Goal: Transaction & Acquisition: Purchase product/service

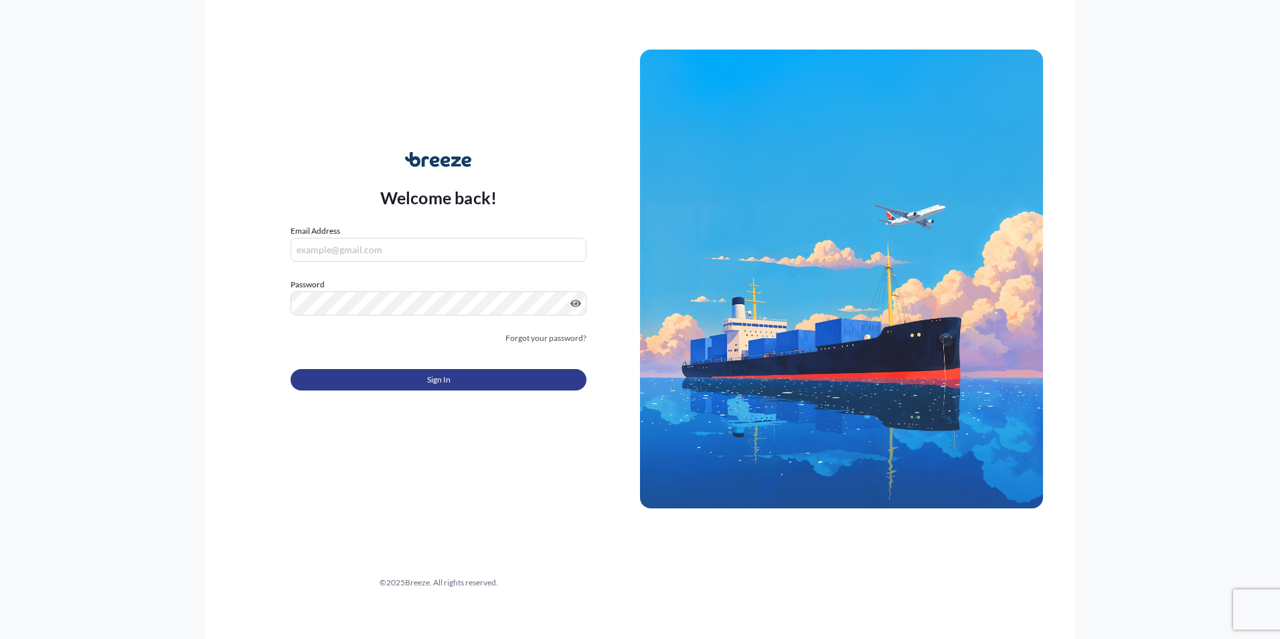
type input "[PERSON_NAME][EMAIL_ADDRESS][DOMAIN_NAME]"
click at [370, 383] on button "Sign In" at bounding box center [439, 379] width 296 height 21
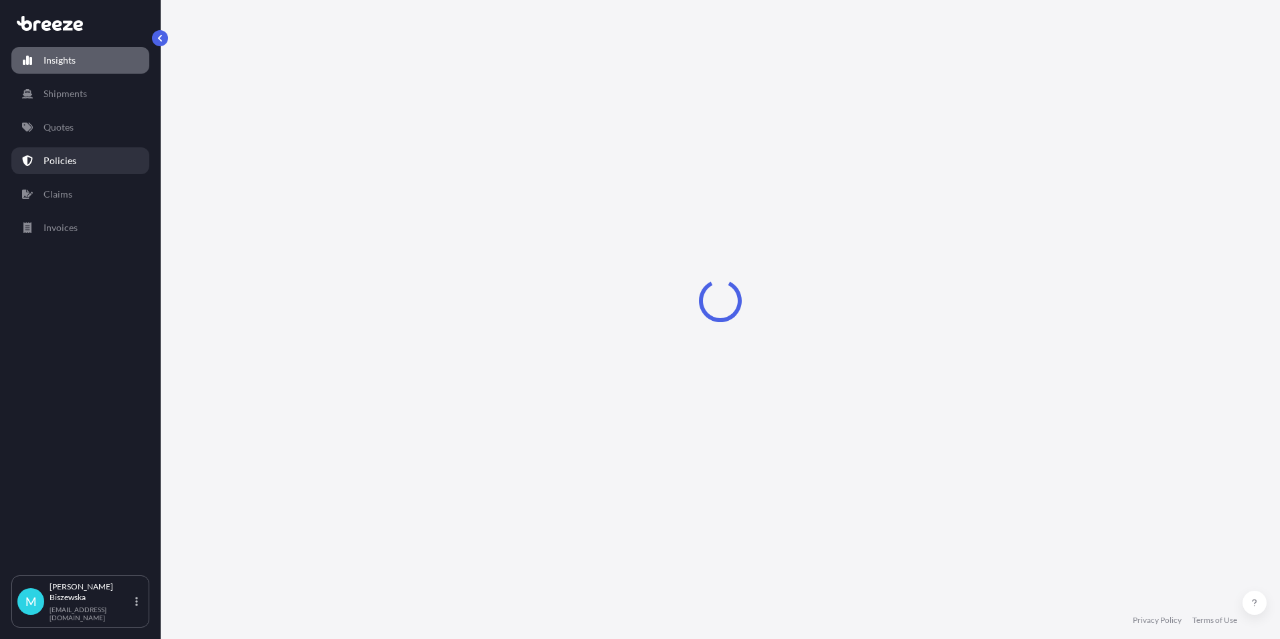
select select "2025"
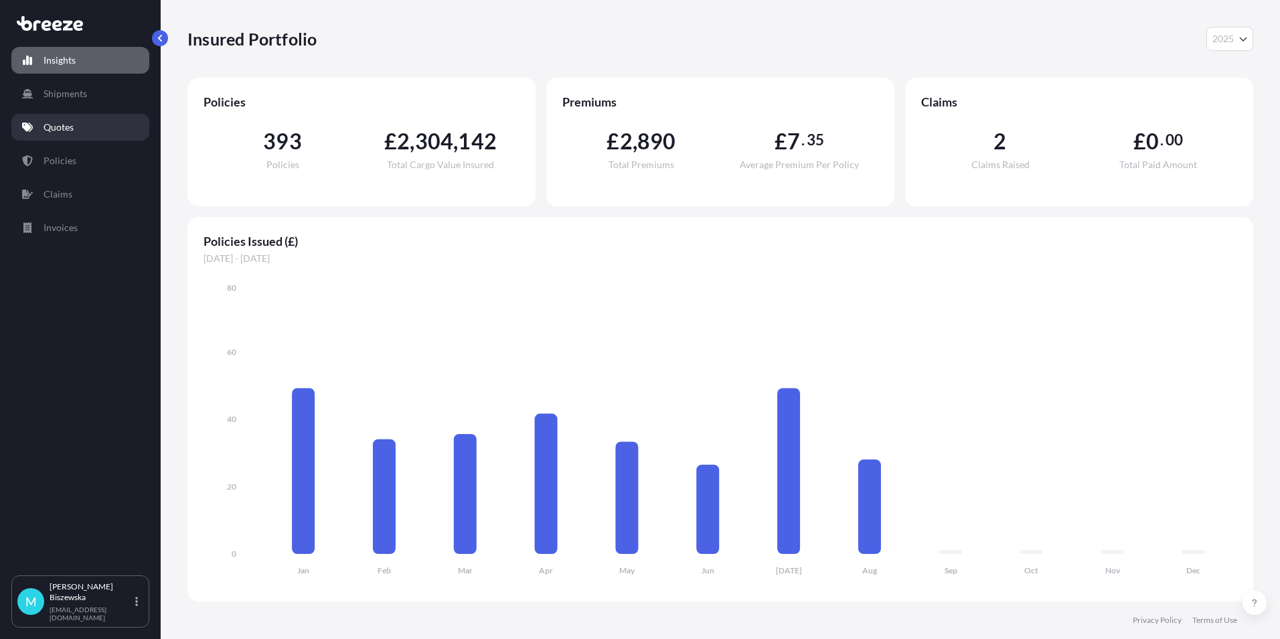
click at [81, 125] on link "Quotes" at bounding box center [80, 127] width 138 height 27
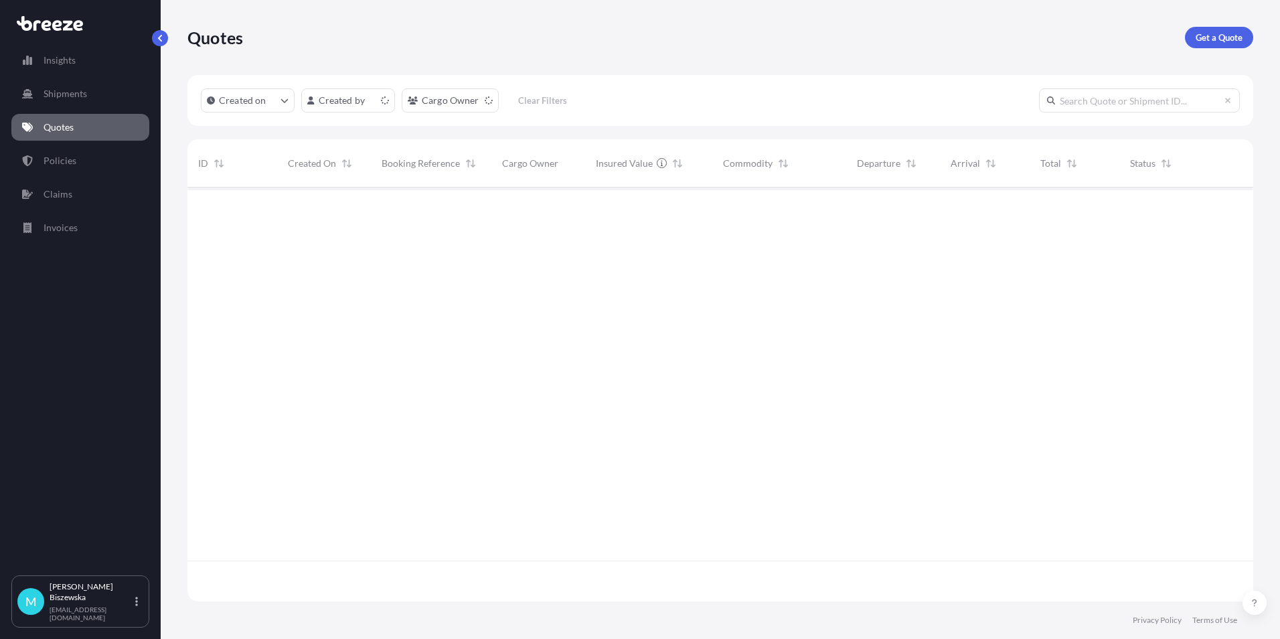
scroll to position [411, 1056]
click at [1223, 29] on link "Get a Quote" at bounding box center [1219, 37] width 68 height 21
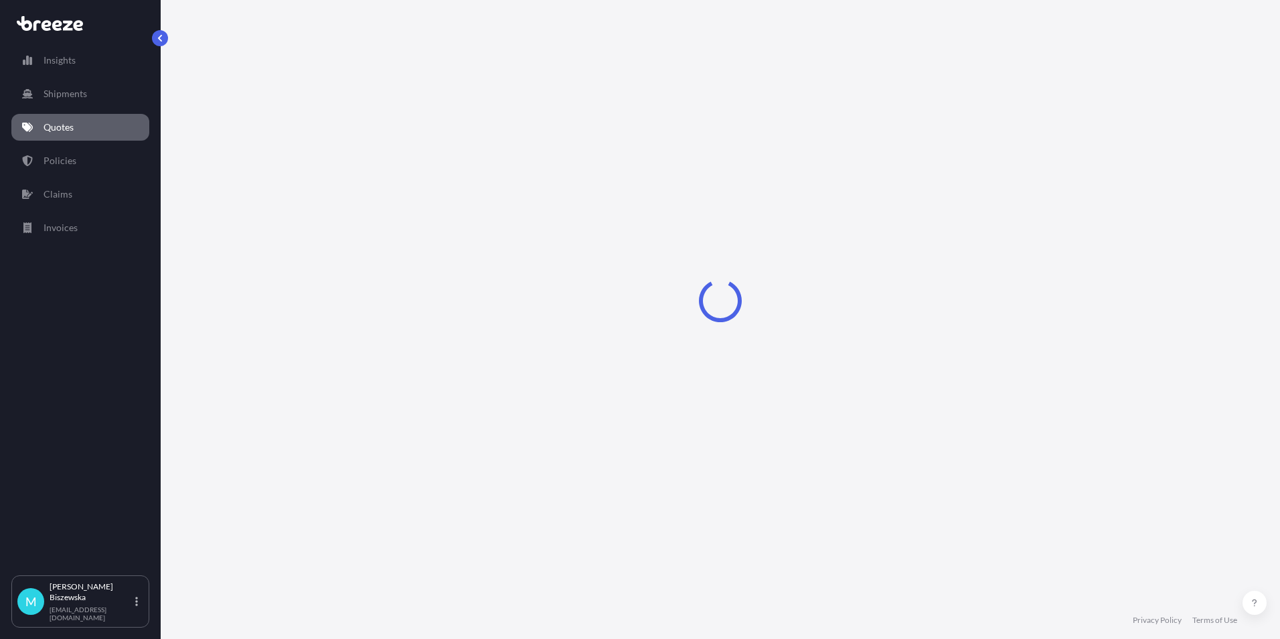
select select "Sea"
select select "1"
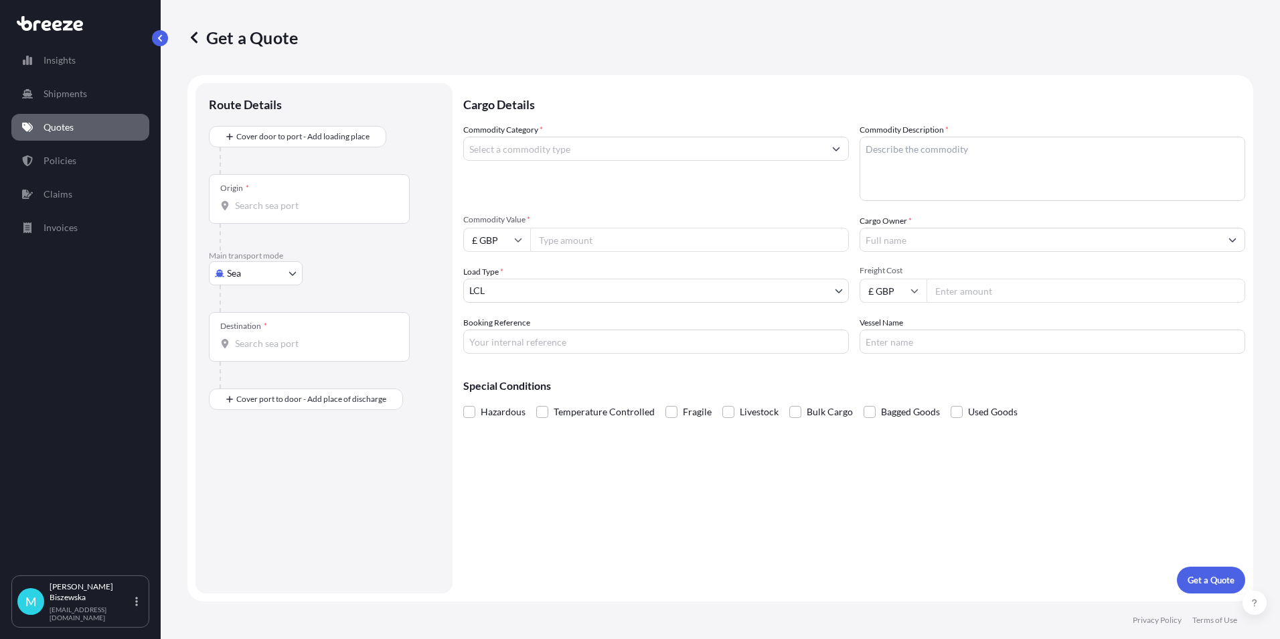
click at [272, 279] on body "Insights Shipments Quotes Policies Claims Invoices M [PERSON_NAME] [PERSON_NAME…" at bounding box center [640, 319] width 1280 height 639
click at [257, 355] on div "Road" at bounding box center [255, 356] width 83 height 24
select select "Road"
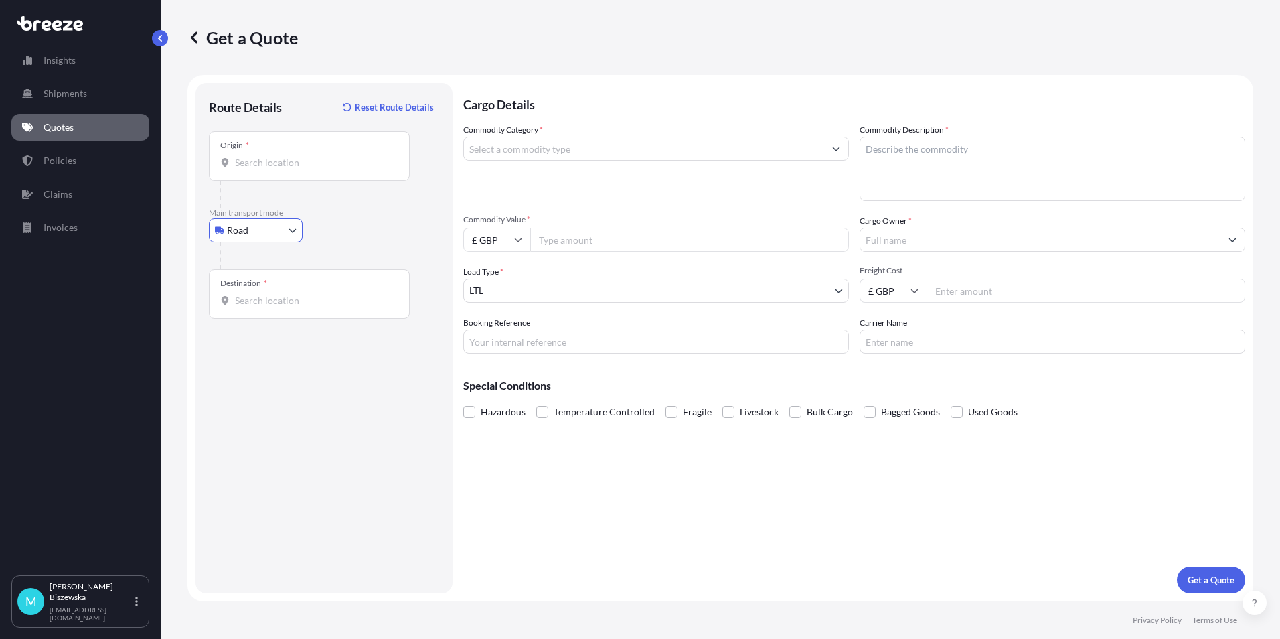
click at [356, 228] on div "Road Sea Air Road Rail" at bounding box center [324, 230] width 230 height 24
click at [284, 159] on input "Origin *" at bounding box center [314, 162] width 158 height 13
paste input "WC1V 7QH"
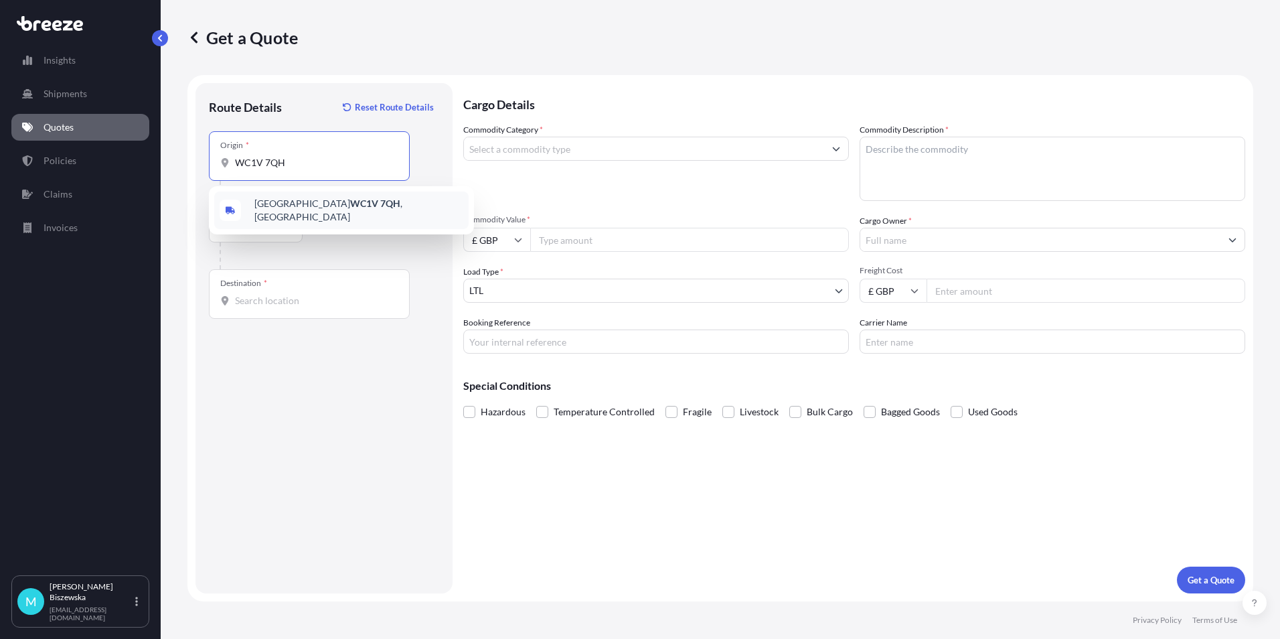
click at [345, 219] on div "London WC1V 7QH , [GEOGRAPHIC_DATA]" at bounding box center [341, 209] width 254 height 37
type input "London WC1V 7QH, [GEOGRAPHIC_DATA]"
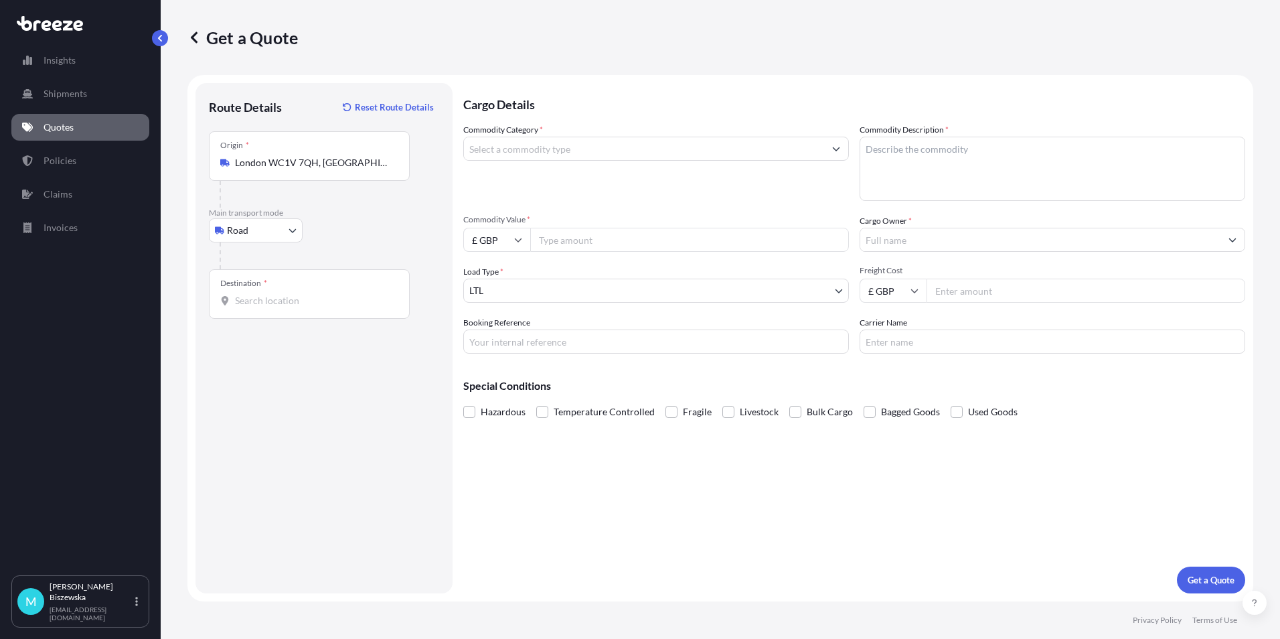
click at [363, 238] on div "Road Sea Air Road Rail" at bounding box center [324, 230] width 230 height 24
click at [246, 301] on input "Destination *" at bounding box center [314, 300] width 158 height 13
paste input "ML11 9YW"
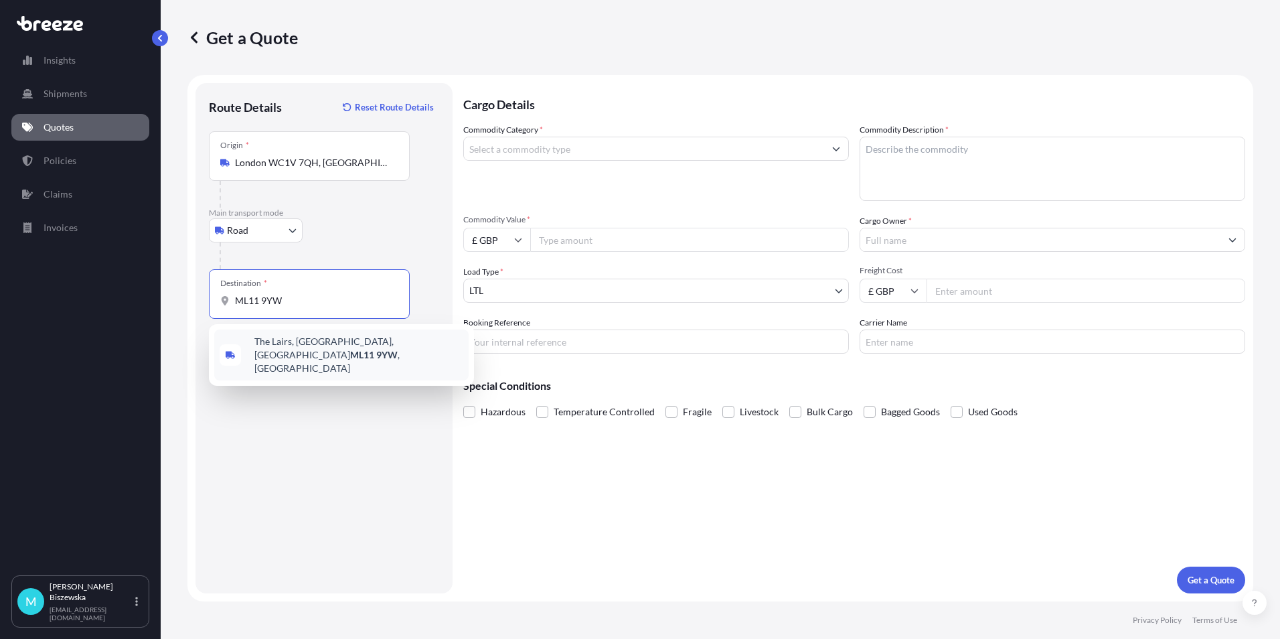
click at [314, 347] on span "The Lairs, Kirkmuirhill, Lanark ML11 9YW , [GEOGRAPHIC_DATA]" at bounding box center [358, 355] width 209 height 40
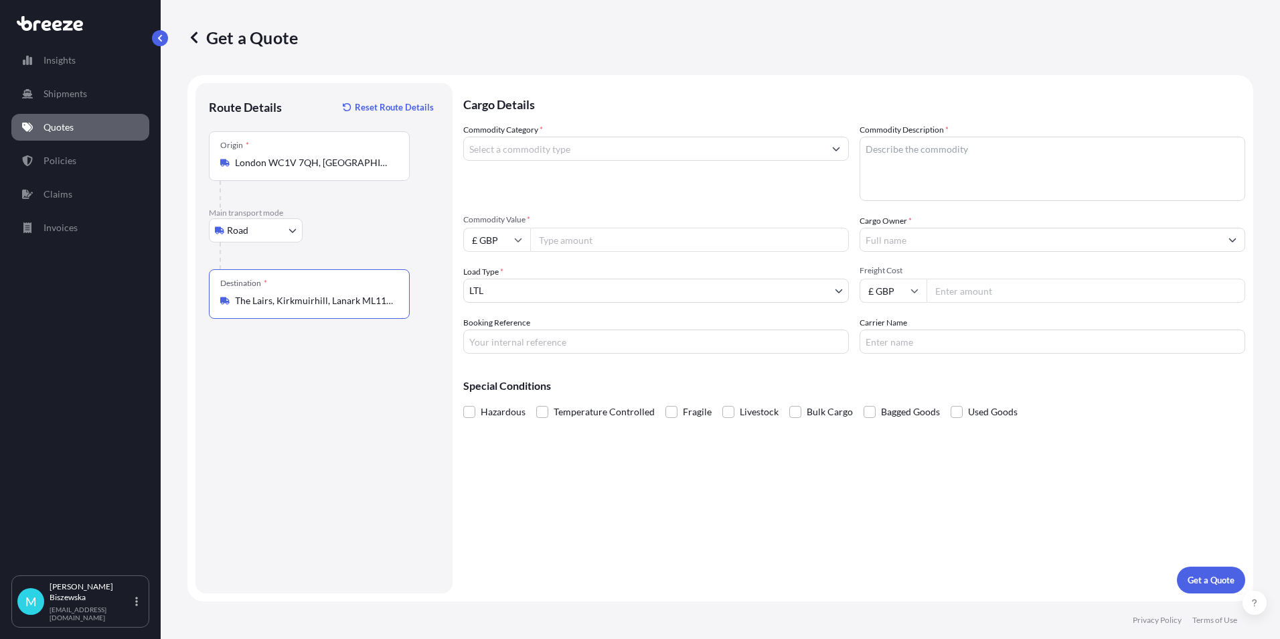
type input "The Lairs, Kirkmuirhill, Lanark ML11 9YW, [GEOGRAPHIC_DATA]"
click at [535, 497] on div "Cargo Details Commodity Category * Commodity Description * Commodity Value * £ …" at bounding box center [854, 338] width 782 height 510
click at [481, 145] on input "Commodity Category *" at bounding box center [644, 149] width 360 height 24
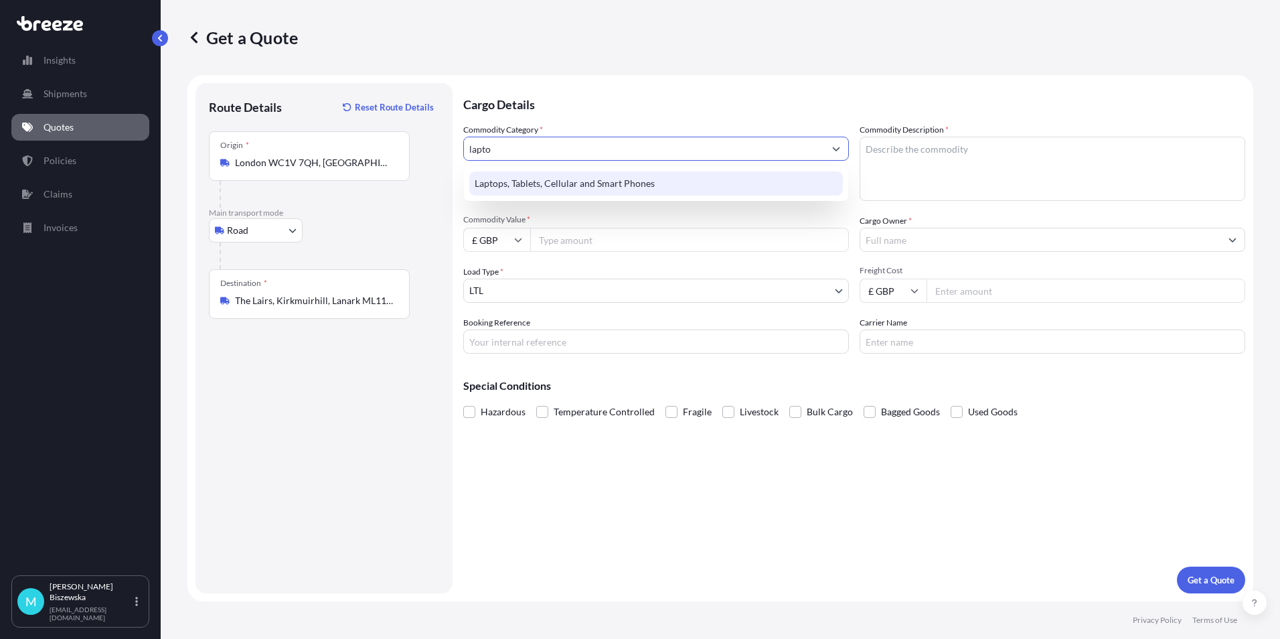
click at [479, 182] on div "Laptops, Tablets, Cellular and Smart Phones" at bounding box center [656, 183] width 374 height 24
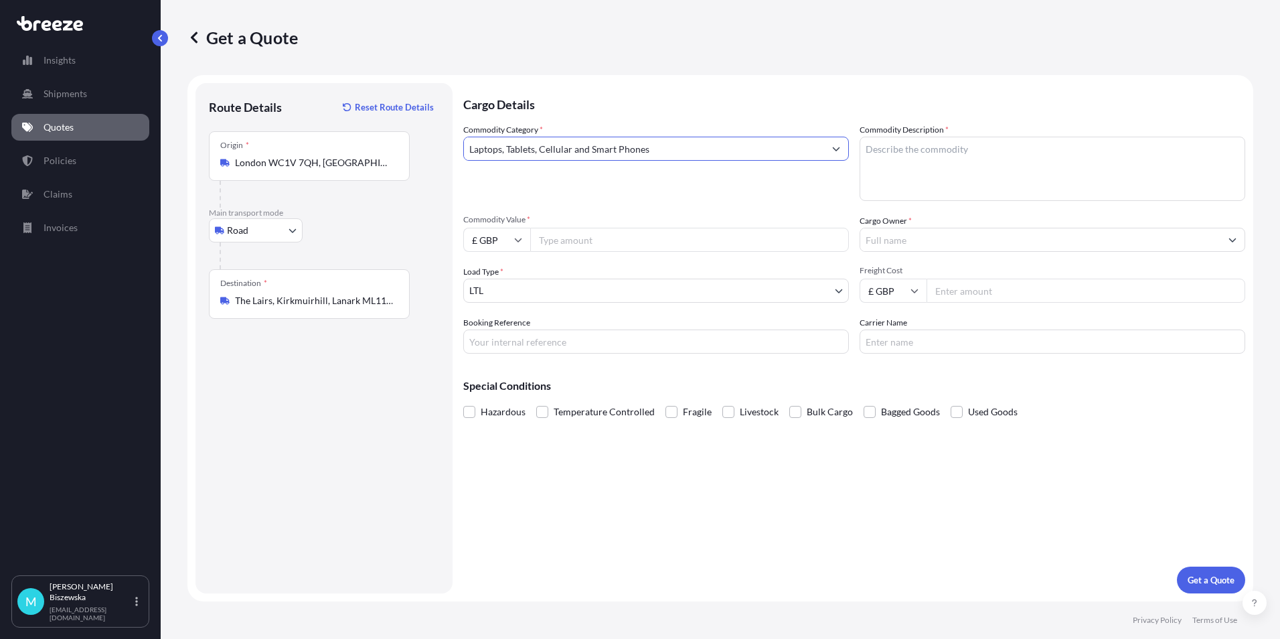
type input "Laptops, Tablets, Cellular and Smart Phones"
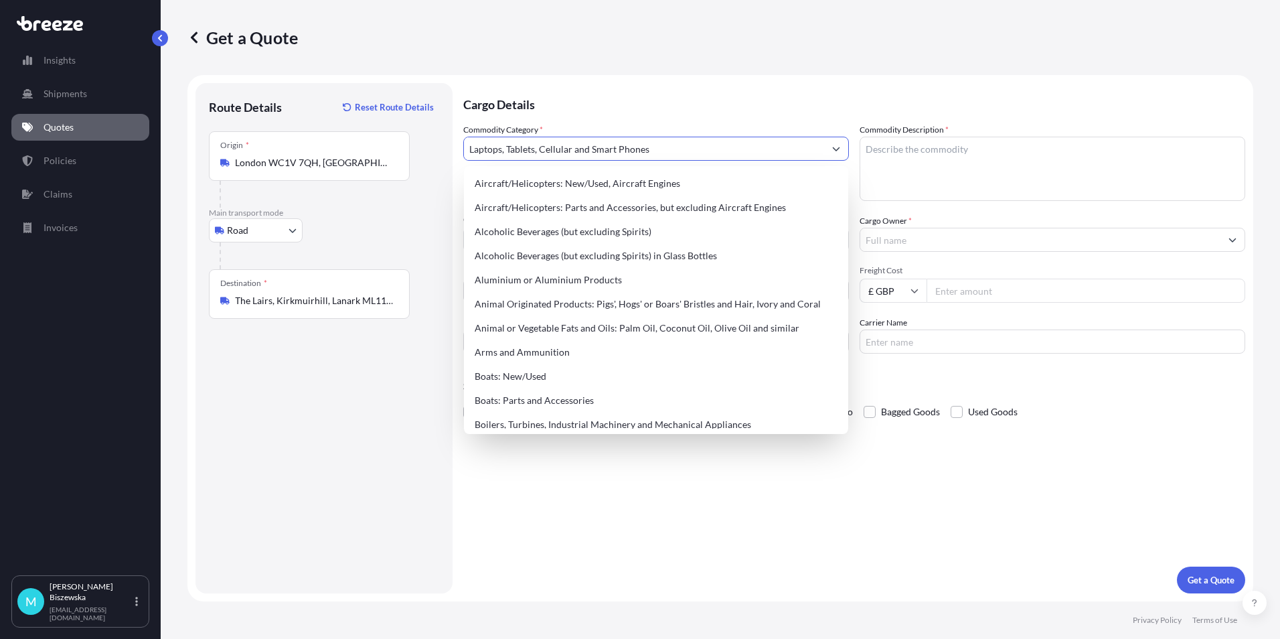
click at [608, 98] on p "Cargo Details" at bounding box center [854, 103] width 782 height 40
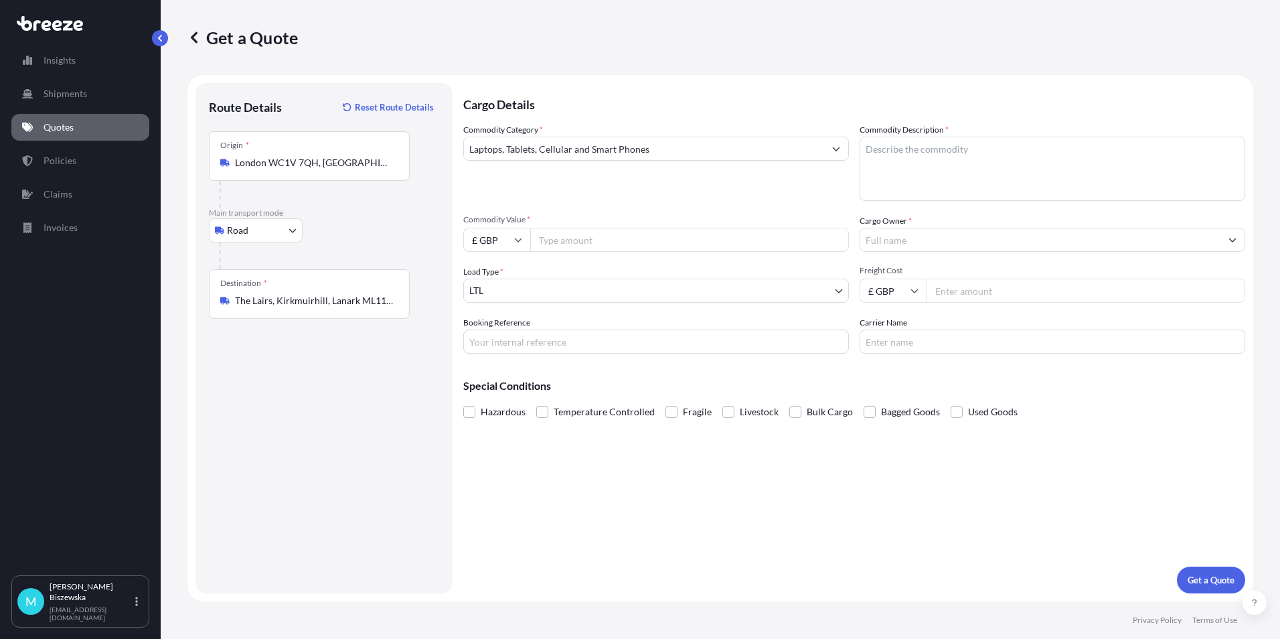
click at [564, 236] on input "Commodity Value *" at bounding box center [689, 240] width 319 height 24
type input "1000"
click at [586, 192] on div "Commodity Category * Laptops, Tablets, Cellular and Smart Phones" at bounding box center [656, 162] width 386 height 78
click at [515, 345] on input "Booking Reference" at bounding box center [656, 341] width 386 height 24
paste input "2213639"
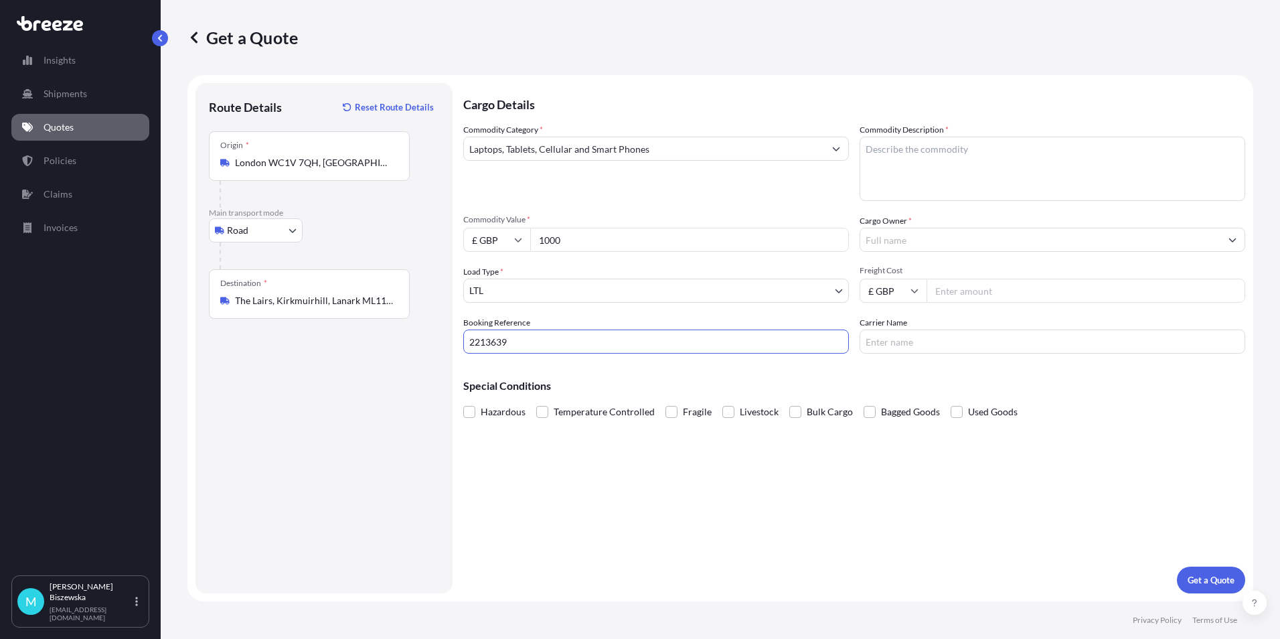
type input "2213639"
click at [558, 481] on div "Cargo Details Commodity Category * Laptops, Tablets, Cellular and Smart Phones …" at bounding box center [854, 338] width 782 height 510
click at [899, 157] on textarea "Commodity Description *" at bounding box center [1053, 169] width 386 height 64
paste textarea "Laptop"
type textarea "Laptop"
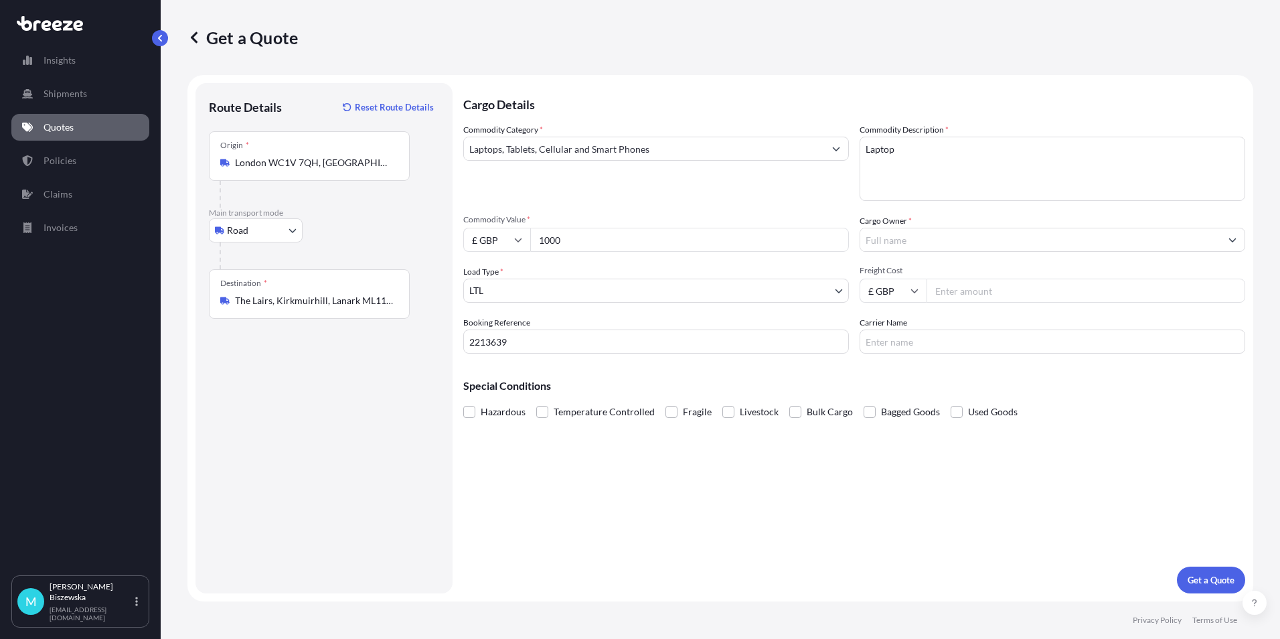
click at [833, 206] on div "Commodity Category * Laptops, Tablets, Cellular and Smart Phones Commodity Desc…" at bounding box center [854, 238] width 782 height 230
click at [939, 243] on input "Cargo Owner *" at bounding box center [1040, 240] width 360 height 24
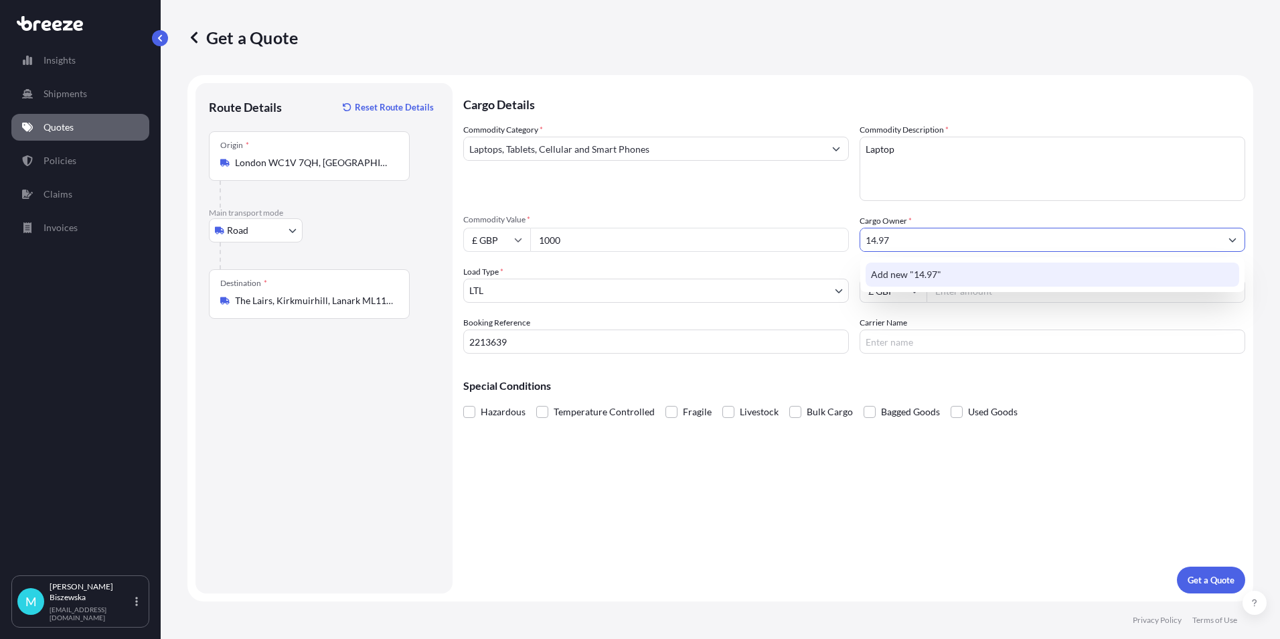
type input "14.97"
click at [872, 441] on div "Cargo Details Commodity Category * Laptops, Tablets, Cellular and Smart Phones …" at bounding box center [854, 338] width 782 height 510
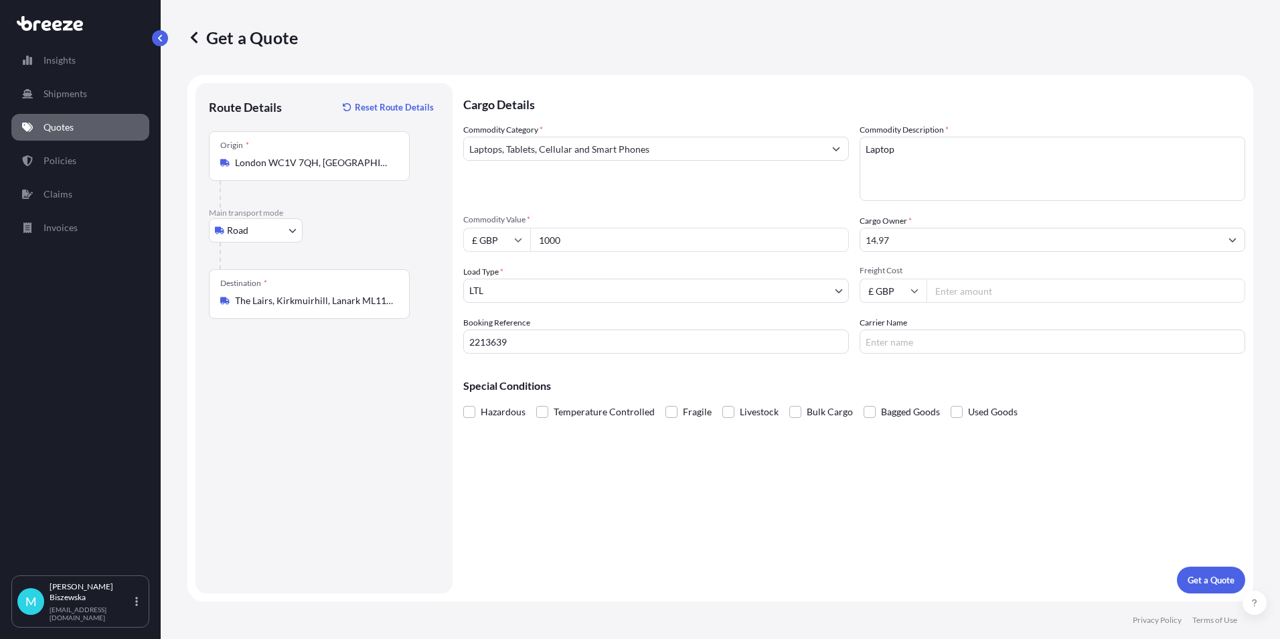
click at [953, 289] on input "Freight Cost" at bounding box center [1086, 291] width 319 height 24
drag, startPoint x: 917, startPoint y: 242, endPoint x: 814, endPoint y: 240, distance: 103.1
click at [814, 240] on div "Commodity Category * Laptops, Tablets, Cellular and Smart Phones Commodity Desc…" at bounding box center [854, 238] width 782 height 230
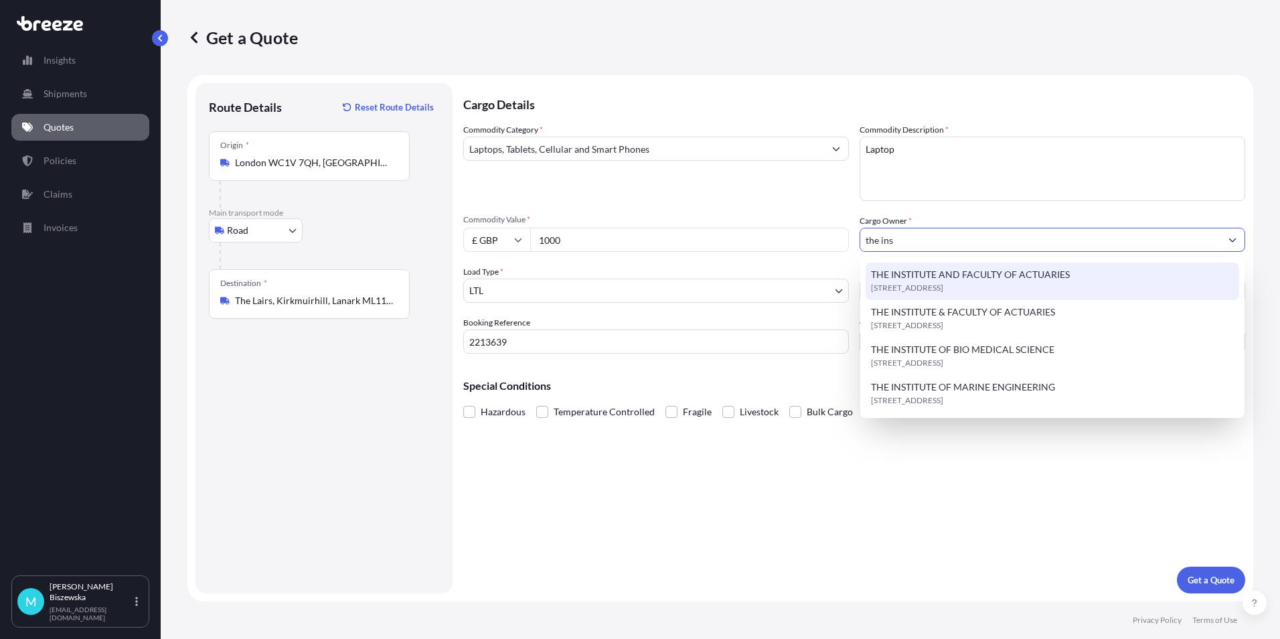
click at [943, 285] on span "[STREET_ADDRESS]" at bounding box center [907, 287] width 72 height 13
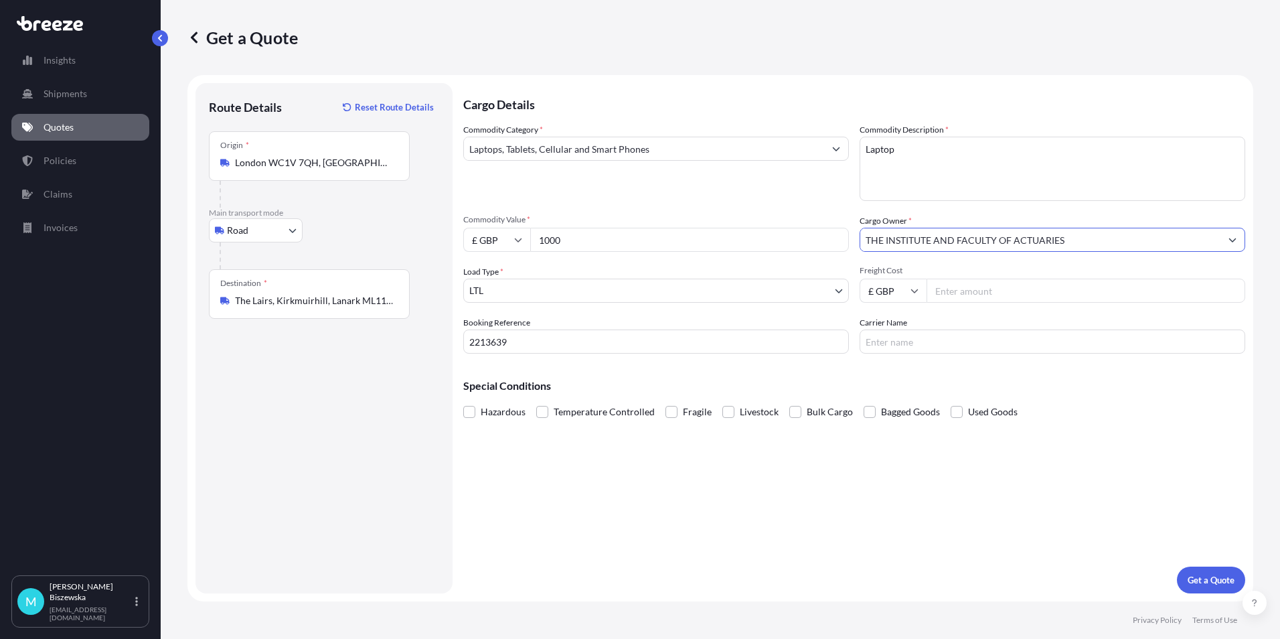
type input "THE INSTITUTE AND FACULTY OF ACTUARIES"
click at [978, 287] on input "Freight Cost" at bounding box center [1086, 291] width 319 height 24
type input "14.97"
click at [927, 447] on div "Cargo Details Commodity Category * Laptops, Tablets, Cellular and Smart Phones …" at bounding box center [854, 338] width 782 height 510
click at [1222, 576] on p "Get a Quote" at bounding box center [1211, 579] width 47 height 13
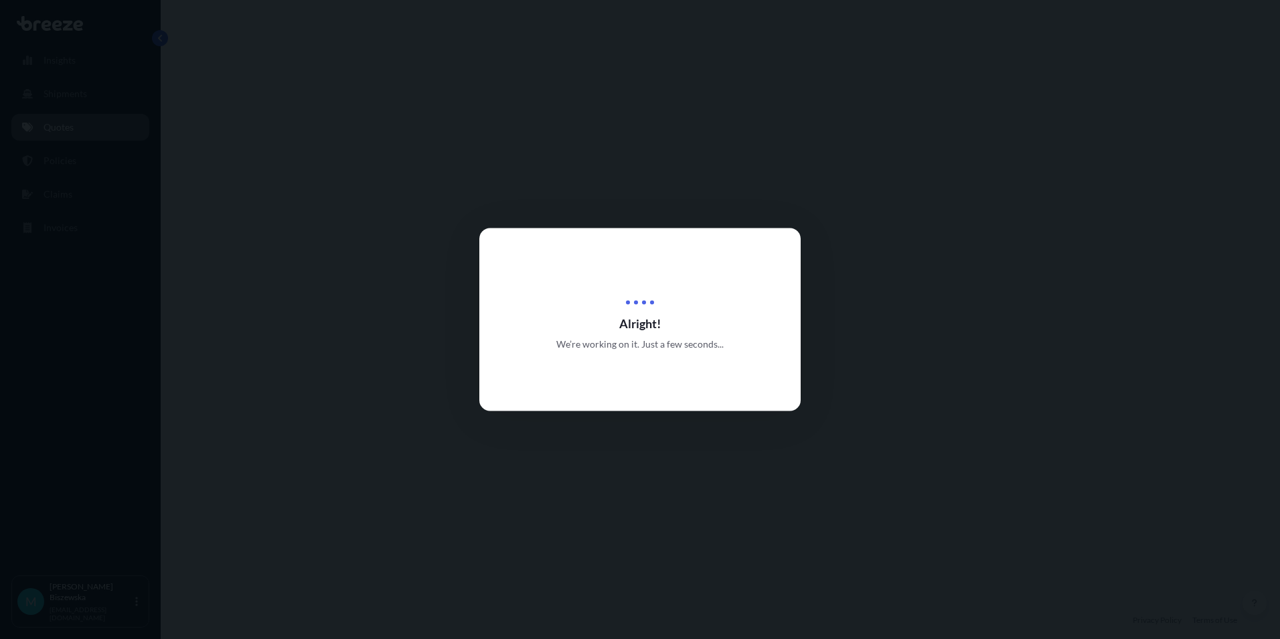
select select "Road"
select select "1"
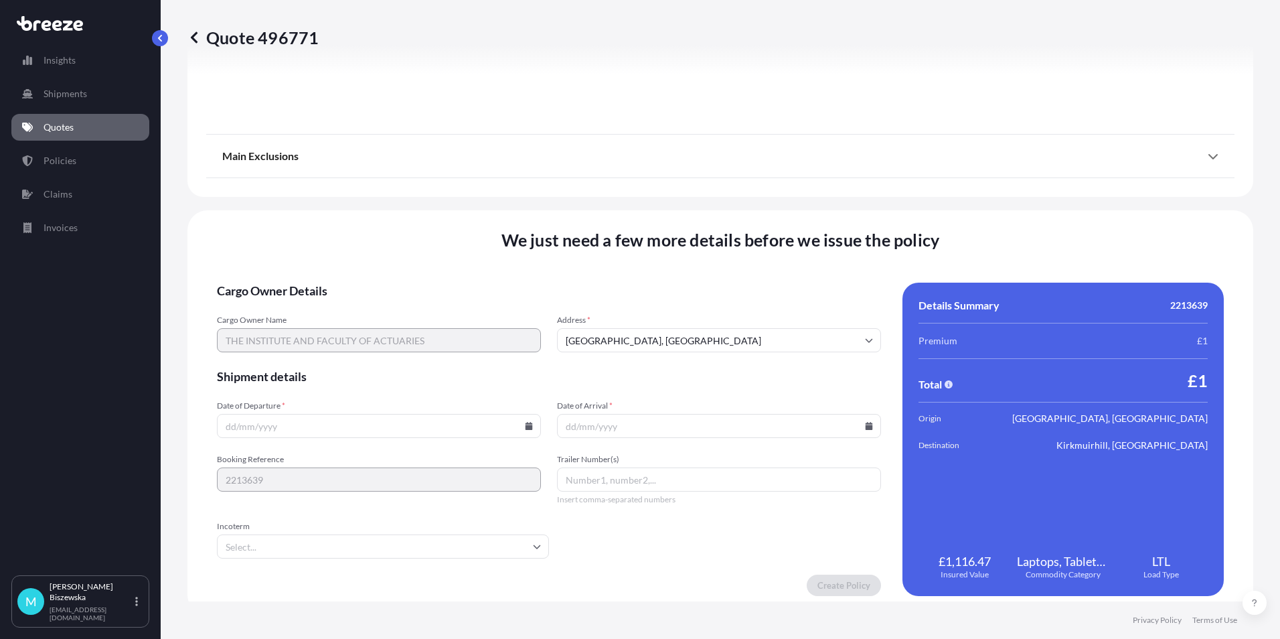
scroll to position [1486, 0]
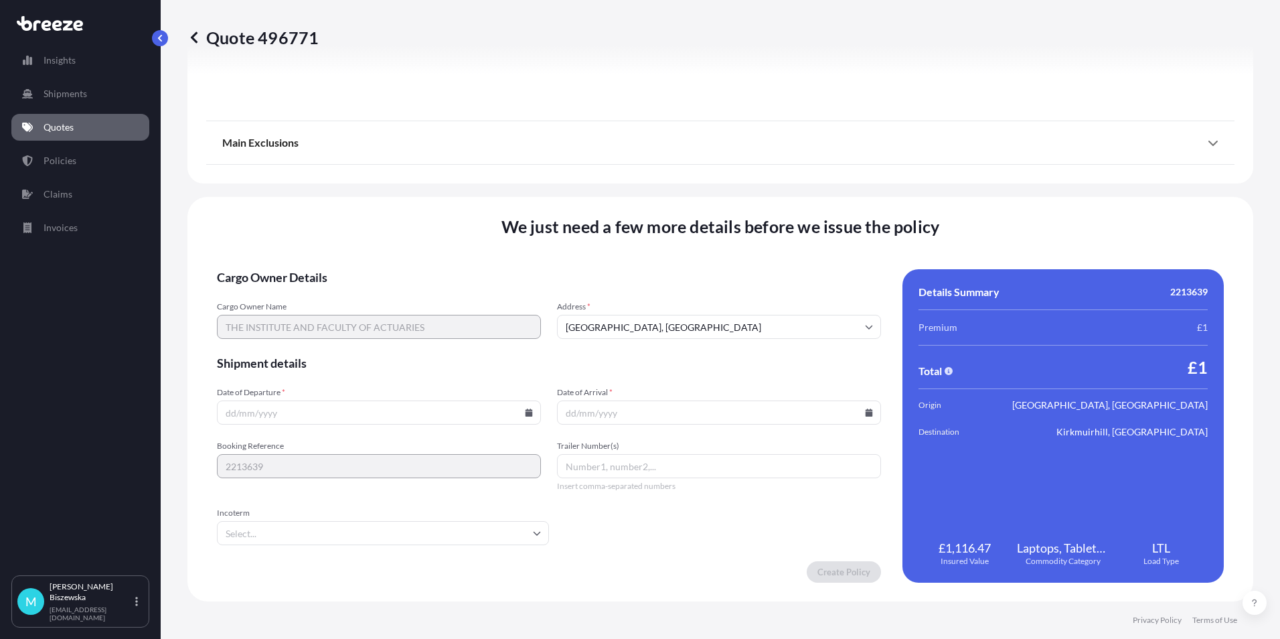
click at [526, 415] on icon at bounding box center [529, 412] width 7 height 8
click at [374, 289] on button "14" at bounding box center [377, 293] width 21 height 21
type input "[DATE]"
click at [860, 416] on input "Date of Arrival *" at bounding box center [719, 412] width 324 height 24
click at [866, 412] on icon at bounding box center [869, 412] width 7 height 8
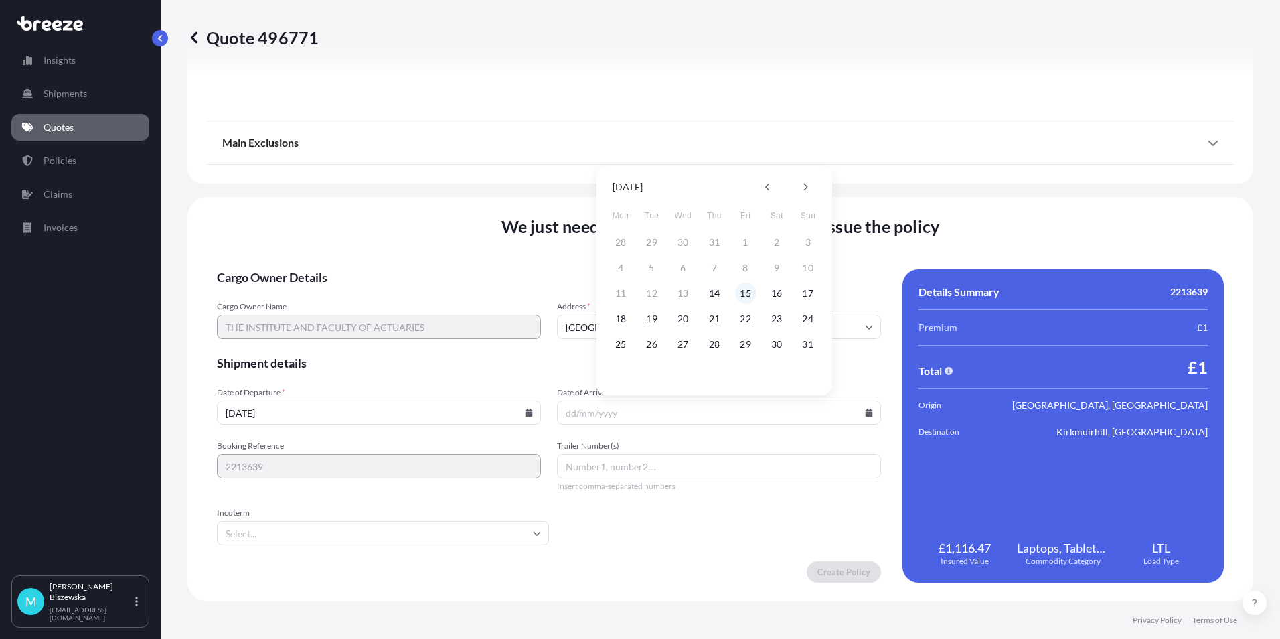
click at [745, 291] on button "15" at bounding box center [745, 293] width 21 height 21
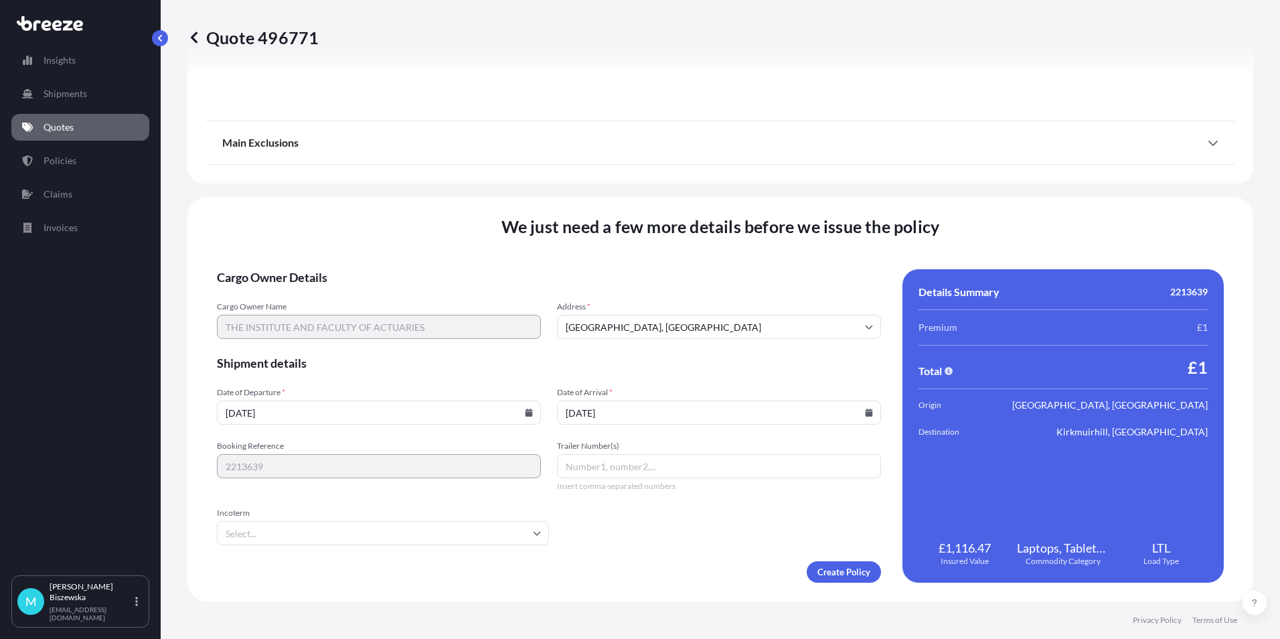
type input "[DATE]"
drag, startPoint x: 615, startPoint y: 547, endPoint x: 627, endPoint y: 551, distance: 12.1
click at [615, 547] on form "Cargo Owner Details Cargo Owner Name THE INSTITUTE AND FACULTY OF ACTUARIES Add…" at bounding box center [549, 425] width 664 height 313
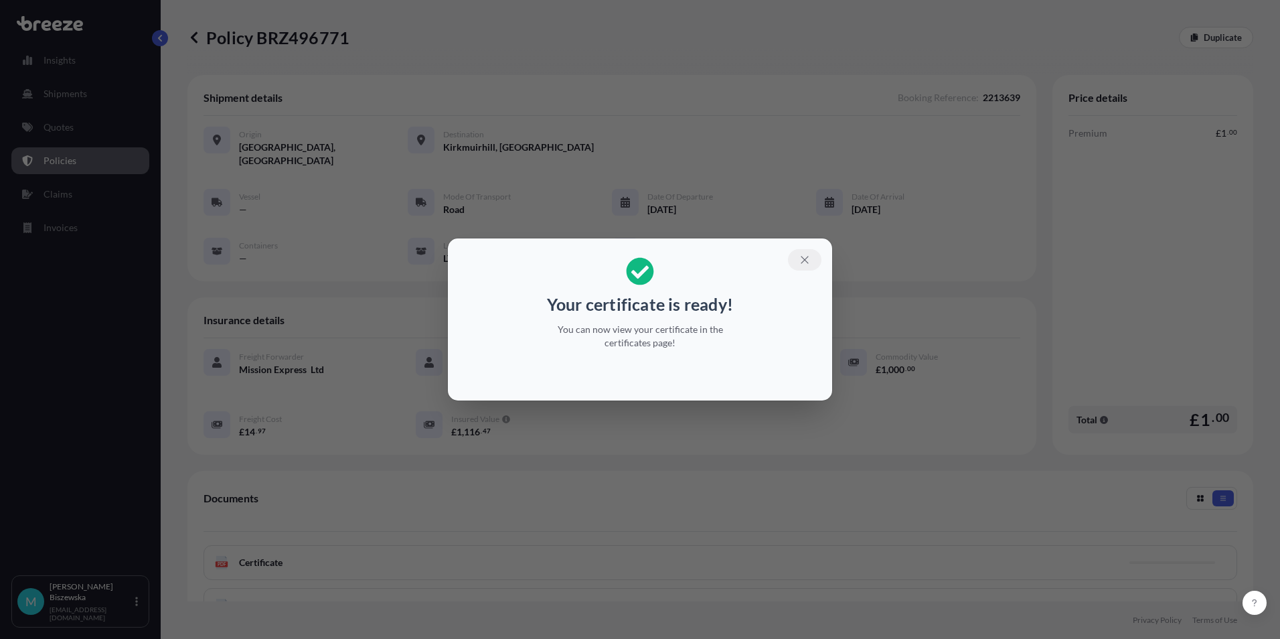
click at [799, 259] on icon "button" at bounding box center [805, 260] width 12 height 12
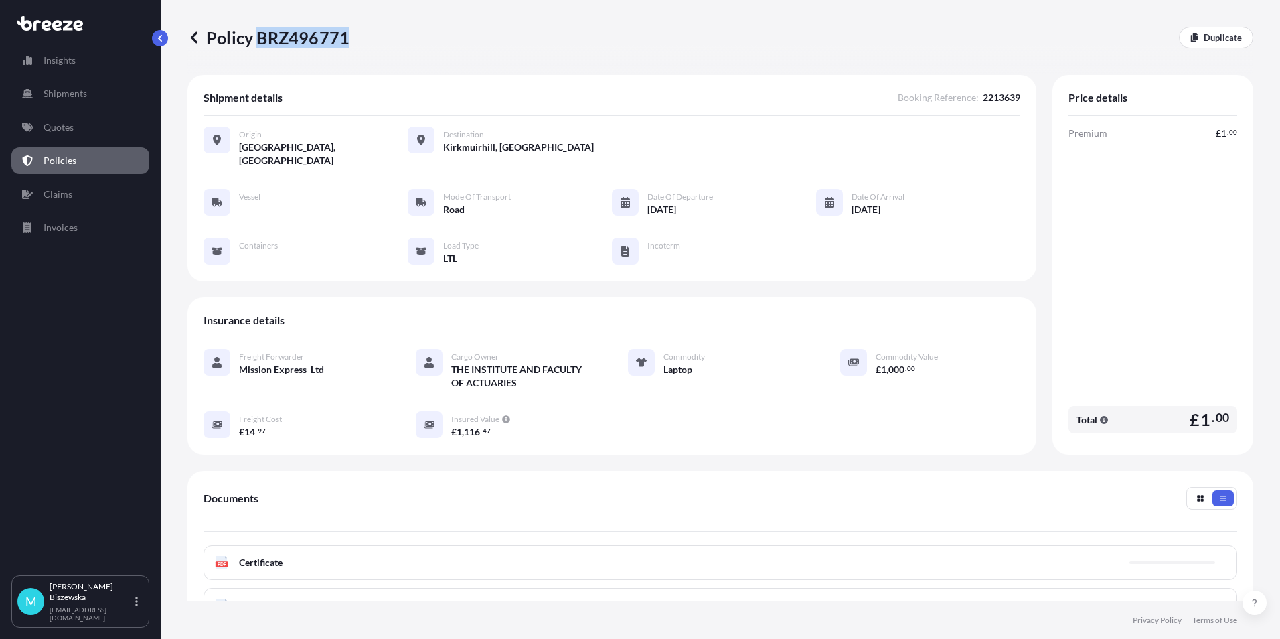
drag, startPoint x: 259, startPoint y: 36, endPoint x: 346, endPoint y: 35, distance: 87.0
click at [346, 35] on p "Policy BRZ496771" at bounding box center [268, 37] width 162 height 21
drag, startPoint x: 346, startPoint y: 35, endPoint x: 299, endPoint y: 29, distance: 47.3
copy p "BRZ496771"
click at [79, 123] on link "Quotes" at bounding box center [80, 127] width 138 height 27
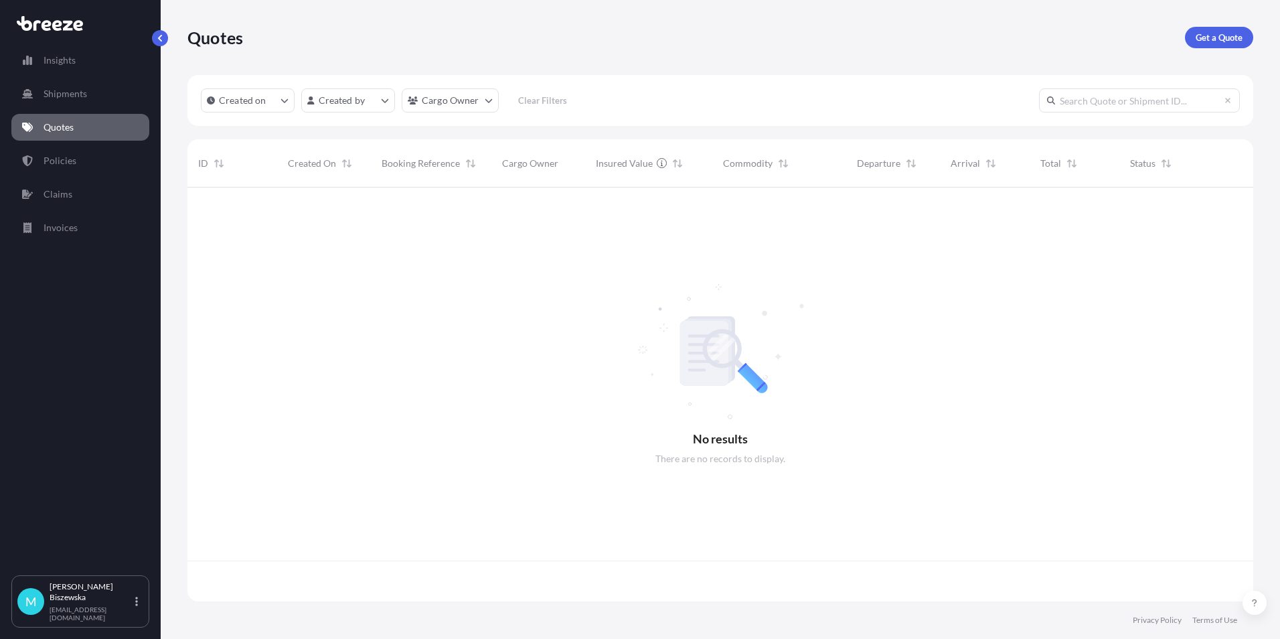
scroll to position [411, 1056]
click at [1216, 40] on p "Get a Quote" at bounding box center [1219, 37] width 47 height 13
select select "Sea"
select select "1"
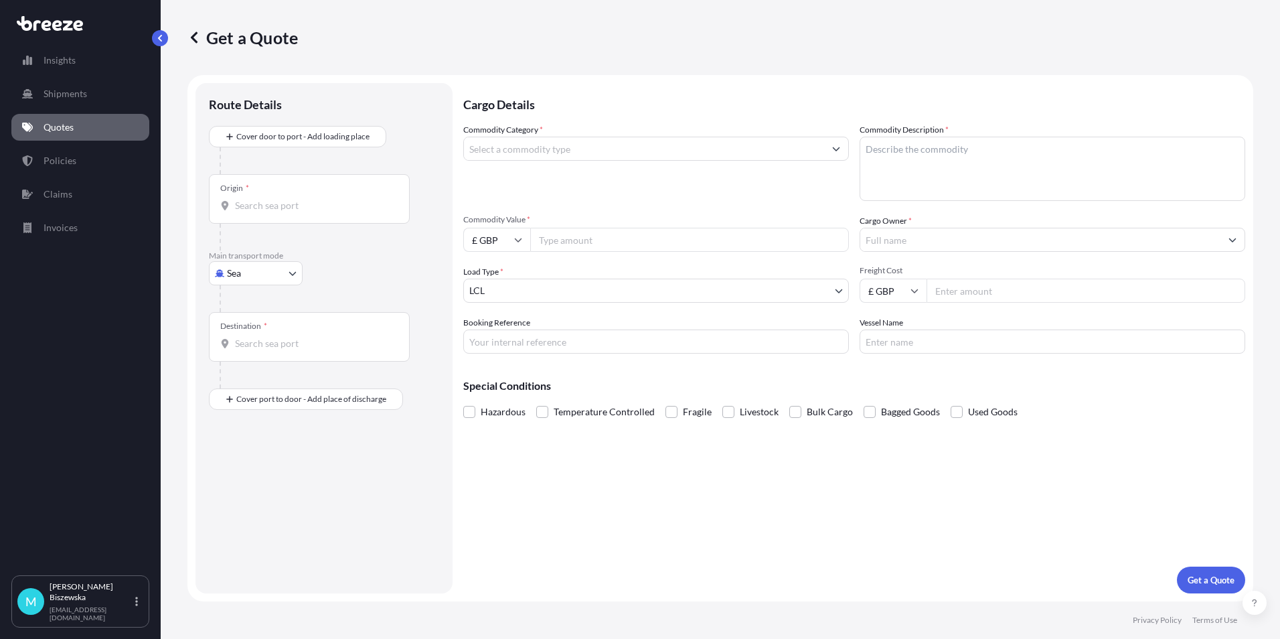
click at [264, 279] on body "Insights Shipments Quotes Policies Claims Invoices M [PERSON_NAME] [PERSON_NAME…" at bounding box center [640, 319] width 1280 height 639
click at [258, 358] on div "Road" at bounding box center [255, 356] width 83 height 24
select select "Road"
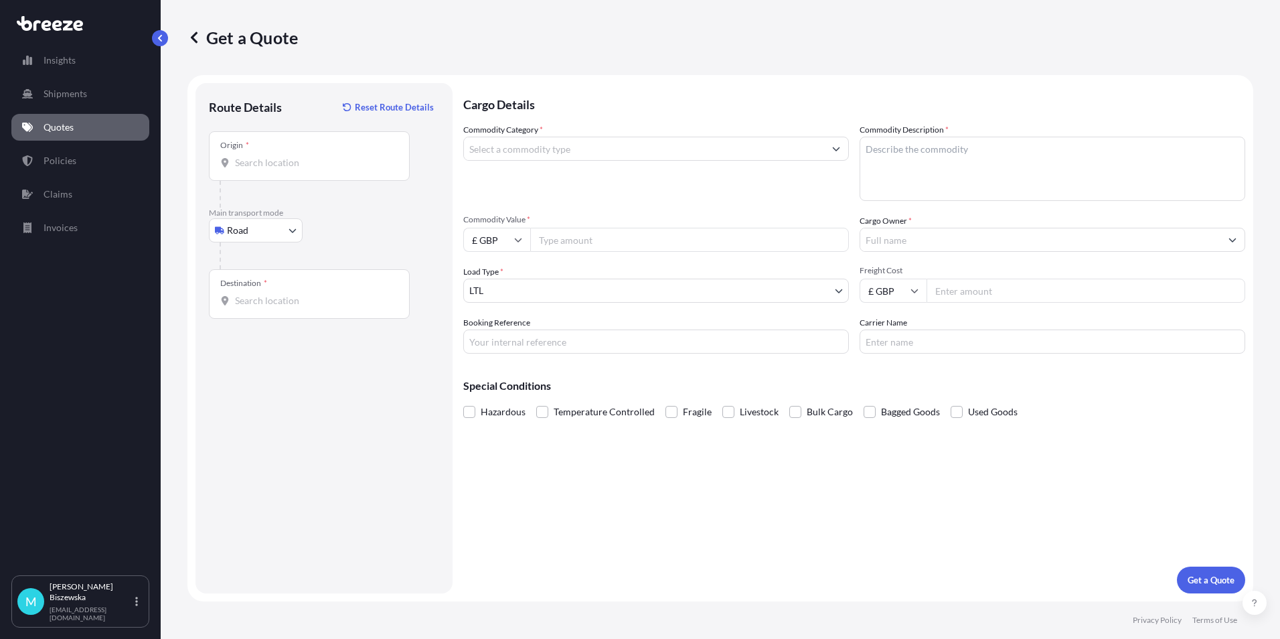
click at [341, 234] on div "Road Sea Air Road Rail" at bounding box center [324, 230] width 230 height 24
click at [253, 166] on input "Origin *" at bounding box center [314, 162] width 158 height 13
paste input "WC1V 7QH"
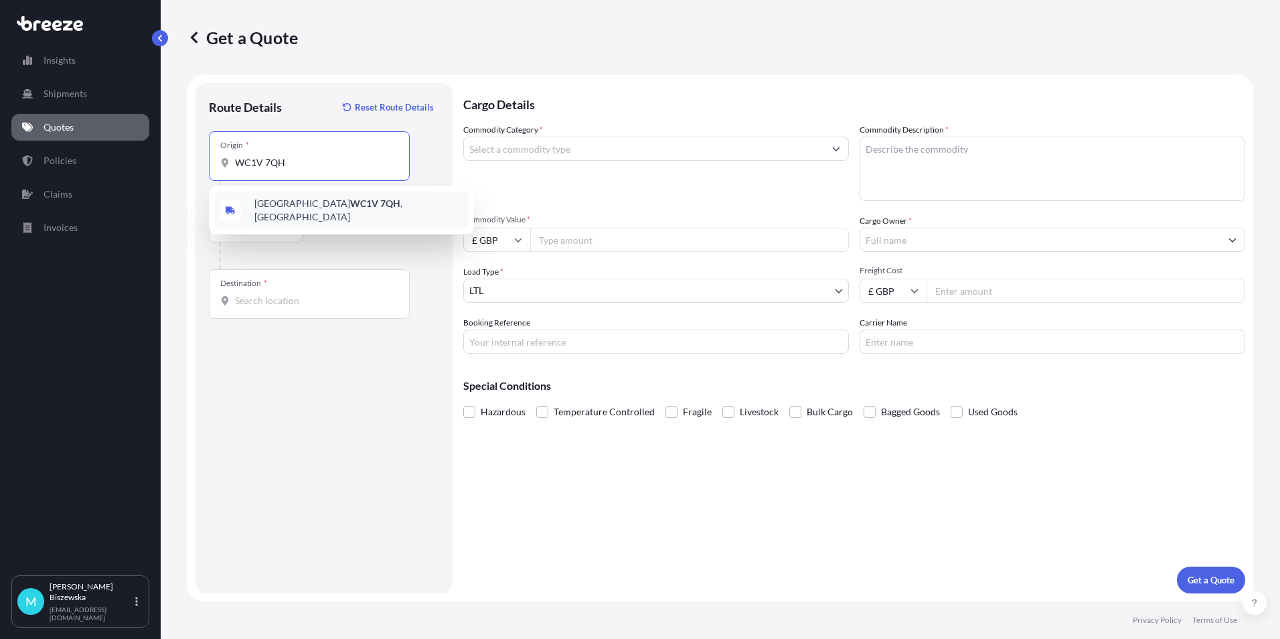
click at [336, 216] on div "London WC1V 7QH , [GEOGRAPHIC_DATA]" at bounding box center [341, 209] width 254 height 37
type input "London WC1V 7QH, [GEOGRAPHIC_DATA]"
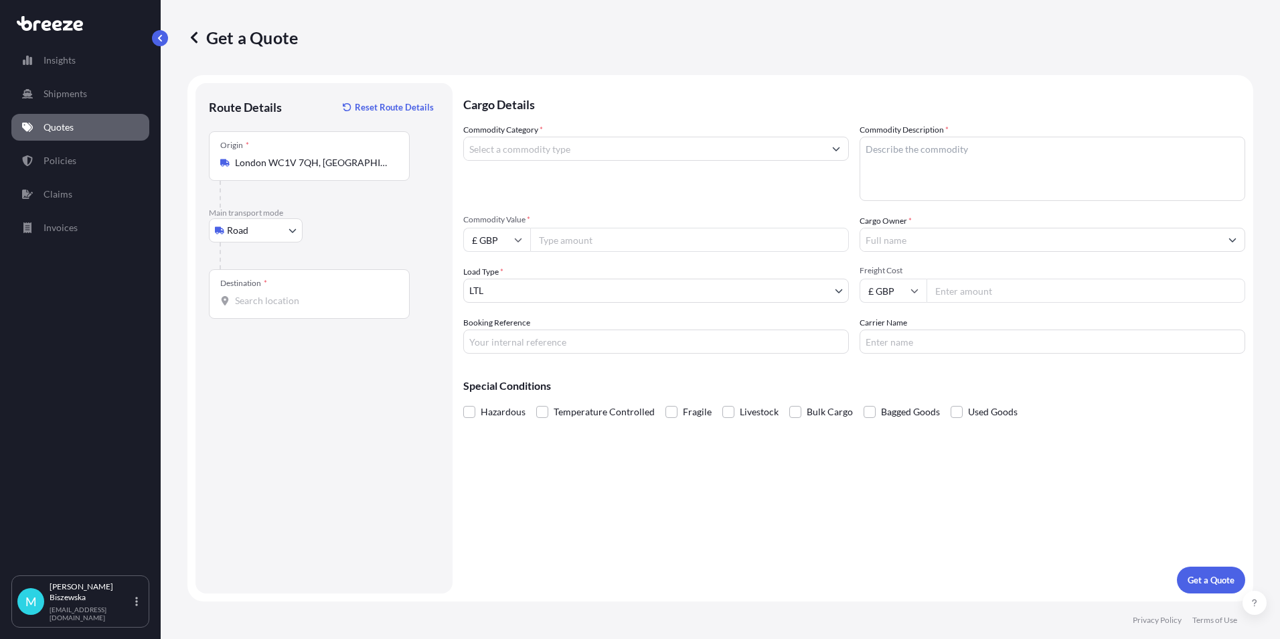
click at [366, 239] on div "Road Sea Air Road Rail" at bounding box center [324, 230] width 230 height 24
click at [251, 302] on input "Destination *" at bounding box center [314, 300] width 158 height 13
drag, startPoint x: 251, startPoint y: 302, endPoint x: 262, endPoint y: 305, distance: 11.2
paste input "SN7 7TY"
click at [309, 347] on span "[STREET_ADDRESS]" at bounding box center [358, 348] width 209 height 27
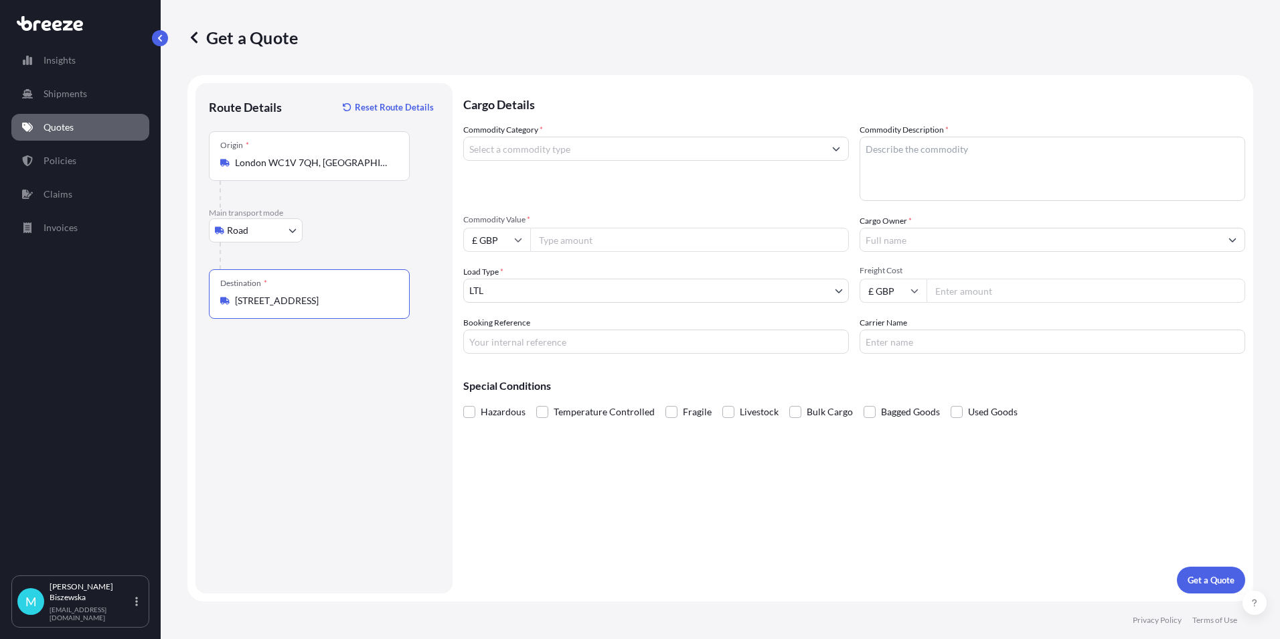
type input "[STREET_ADDRESS]"
click at [590, 527] on div "Cargo Details Commodity Category * Commodity Description * Commodity Value * £ …" at bounding box center [854, 338] width 782 height 510
click at [592, 151] on input "Commodity Category *" at bounding box center [644, 149] width 360 height 24
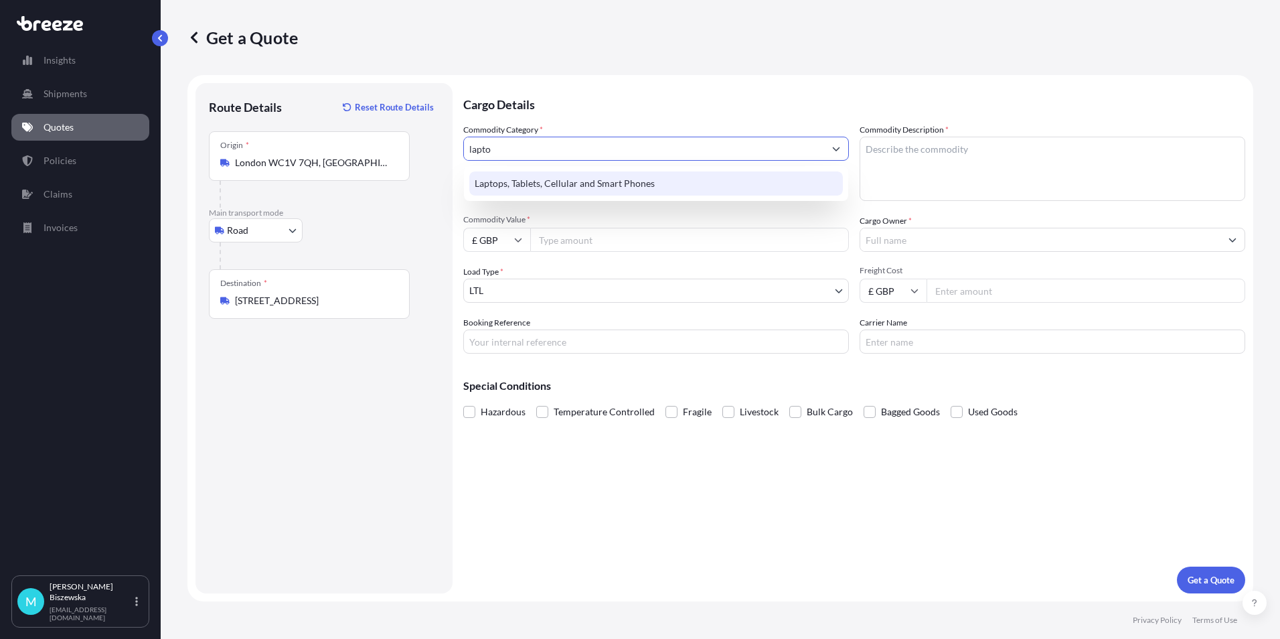
click at [590, 188] on div "Laptops, Tablets, Cellular and Smart Phones" at bounding box center [656, 183] width 374 height 24
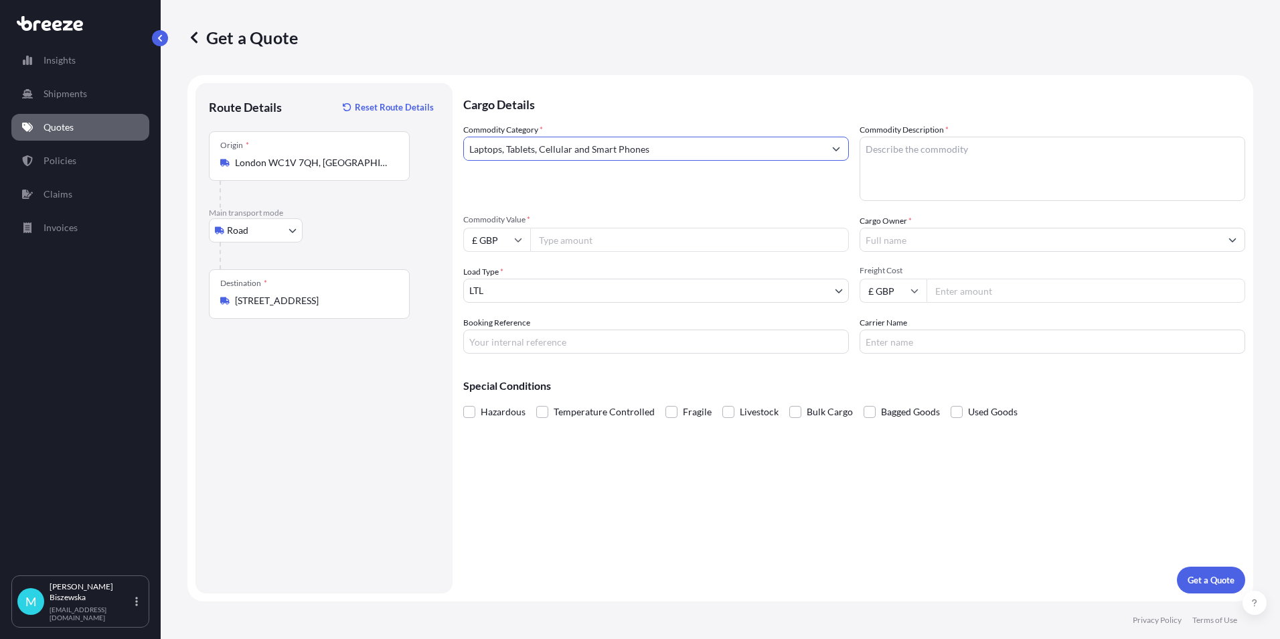
type input "Laptops, Tablets, Cellular and Smart Phones"
click at [572, 238] on input "Commodity Value *" at bounding box center [689, 240] width 319 height 24
type input "1000"
drag, startPoint x: 544, startPoint y: 554, endPoint x: 422, endPoint y: 40, distance: 529.3
click at [547, 532] on div "Cargo Details Commodity Category * Laptops, Tablets, Cellular and Smart Phones …" at bounding box center [854, 338] width 782 height 510
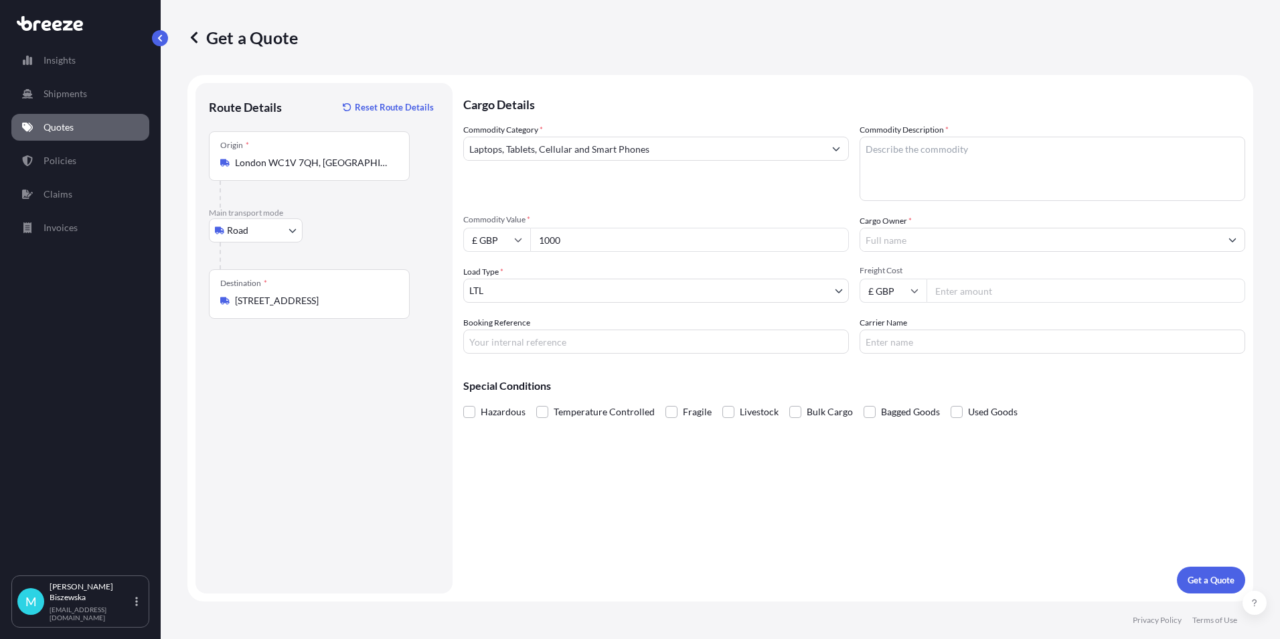
click at [522, 339] on input "Booking Reference" at bounding box center [656, 341] width 386 height 24
paste input "2213549"
type input "2213549"
drag, startPoint x: 570, startPoint y: 497, endPoint x: 449, endPoint y: 141, distance: 375.6
click at [570, 495] on div "Cargo Details Commodity Category * Laptops, Tablets, Cellular and Smart Phones …" at bounding box center [854, 338] width 782 height 510
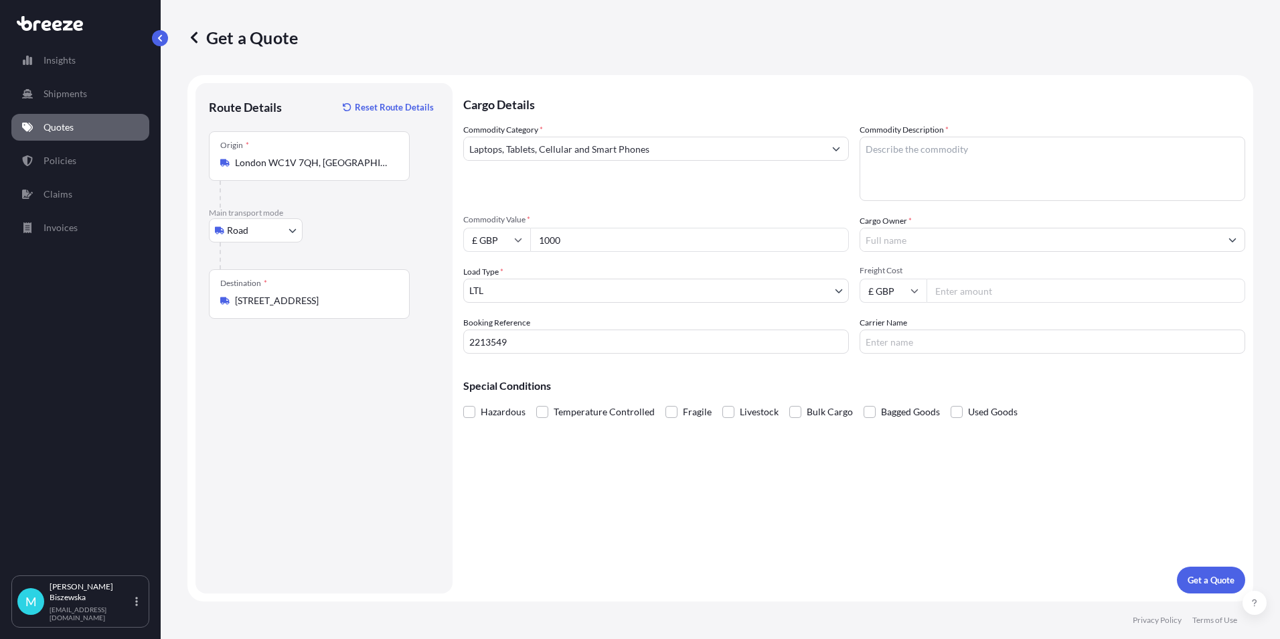
click at [901, 144] on textarea "Commodity Description *" at bounding box center [1053, 169] width 386 height 64
paste textarea "Laptop"
type textarea "Laptop"
click at [804, 198] on div "Commodity Category * Laptops, Tablets, Cellular and Smart Phones" at bounding box center [656, 162] width 386 height 78
click at [880, 241] on input "Cargo Owner *" at bounding box center [1040, 240] width 360 height 24
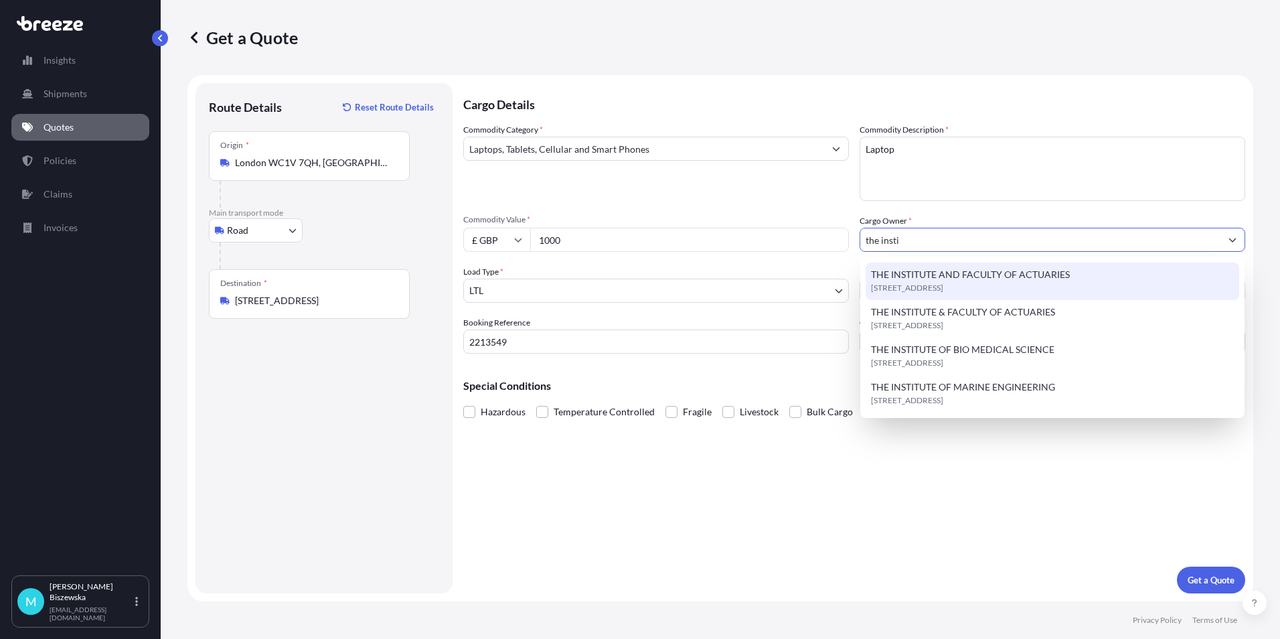
click at [919, 271] on span "THE INSTITUTE AND FACULTY OF ACTUARIES" at bounding box center [970, 274] width 199 height 13
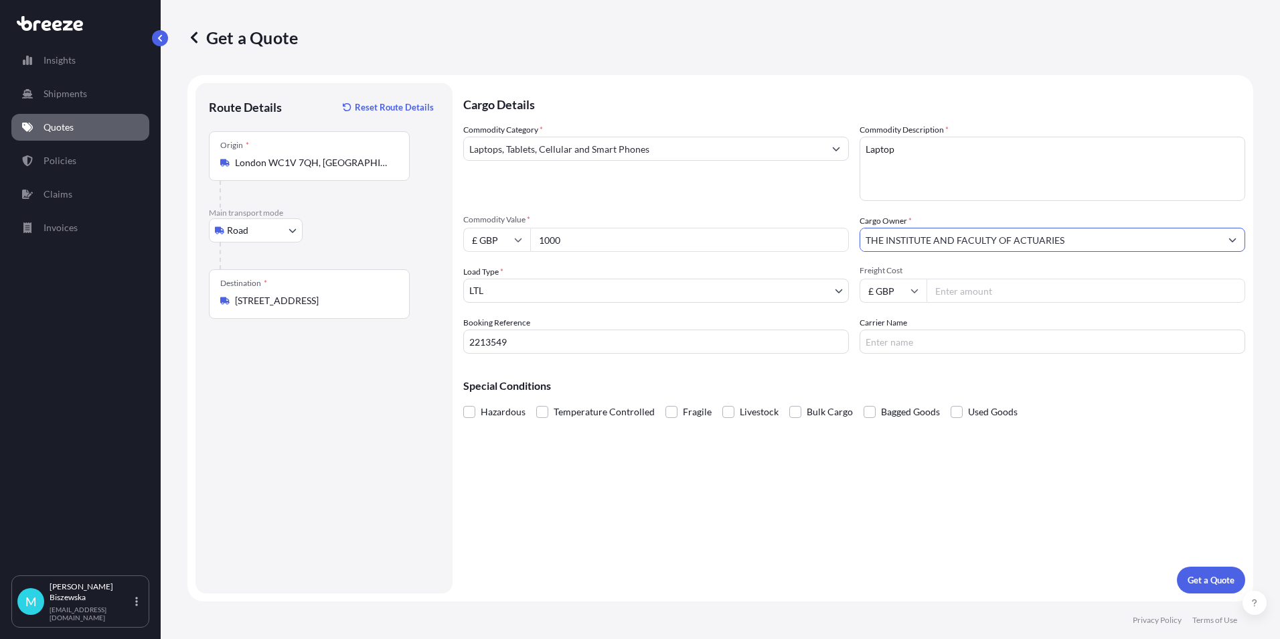
type input "THE INSTITUTE AND FACULTY OF ACTUARIES"
click at [814, 178] on div "Commodity Category * Laptops, Tablets, Cellular and Smart Phones" at bounding box center [656, 162] width 386 height 78
click at [959, 288] on input "Freight Cost" at bounding box center [1086, 291] width 319 height 24
type input "14.97"
click at [920, 452] on div "Cargo Details Commodity Category * Laptops, Tablets, Cellular and Smart Phones …" at bounding box center [854, 338] width 782 height 510
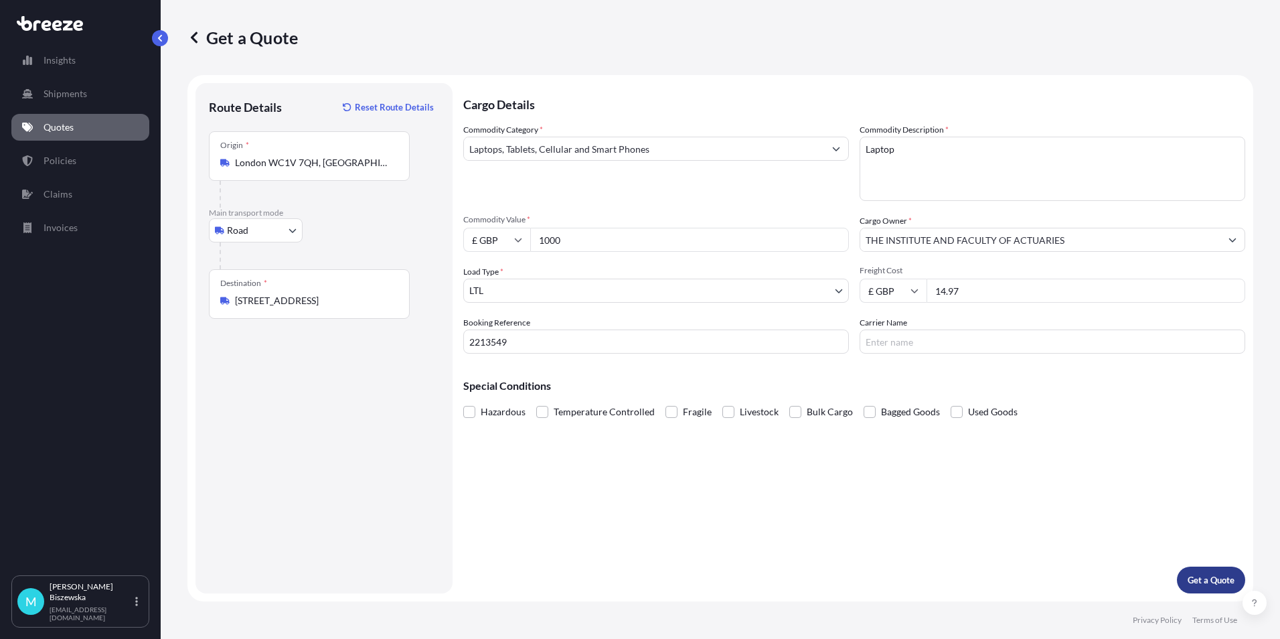
click at [1194, 573] on p "Get a Quote" at bounding box center [1211, 579] width 47 height 13
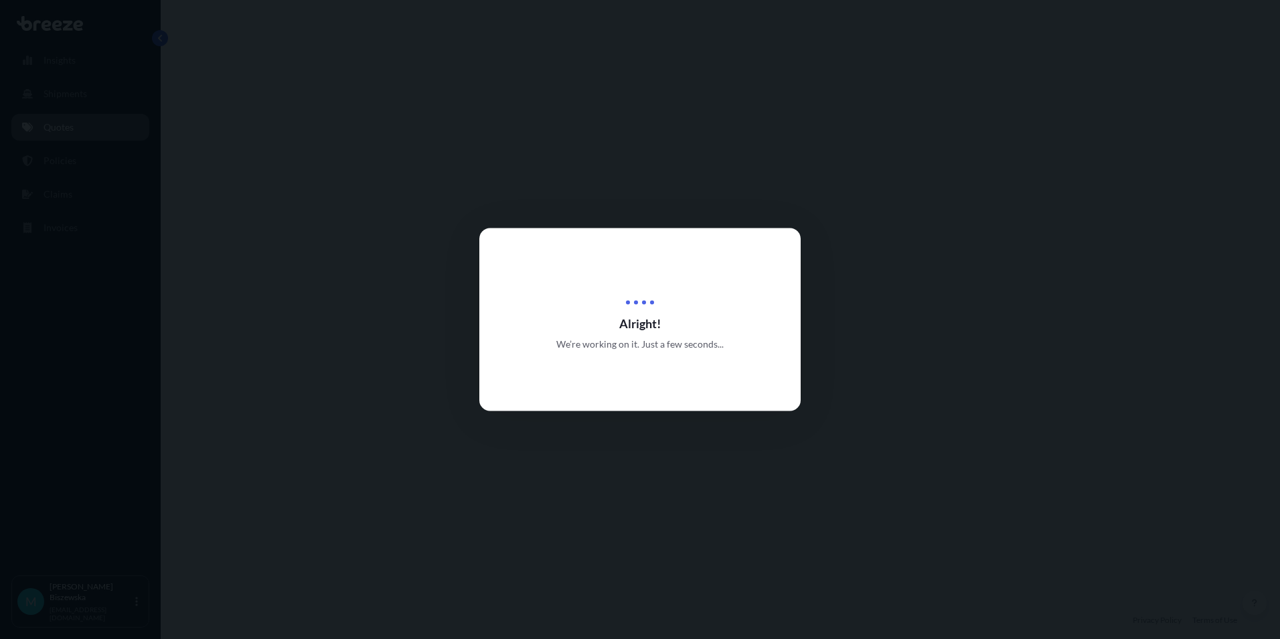
select select "Road"
select select "1"
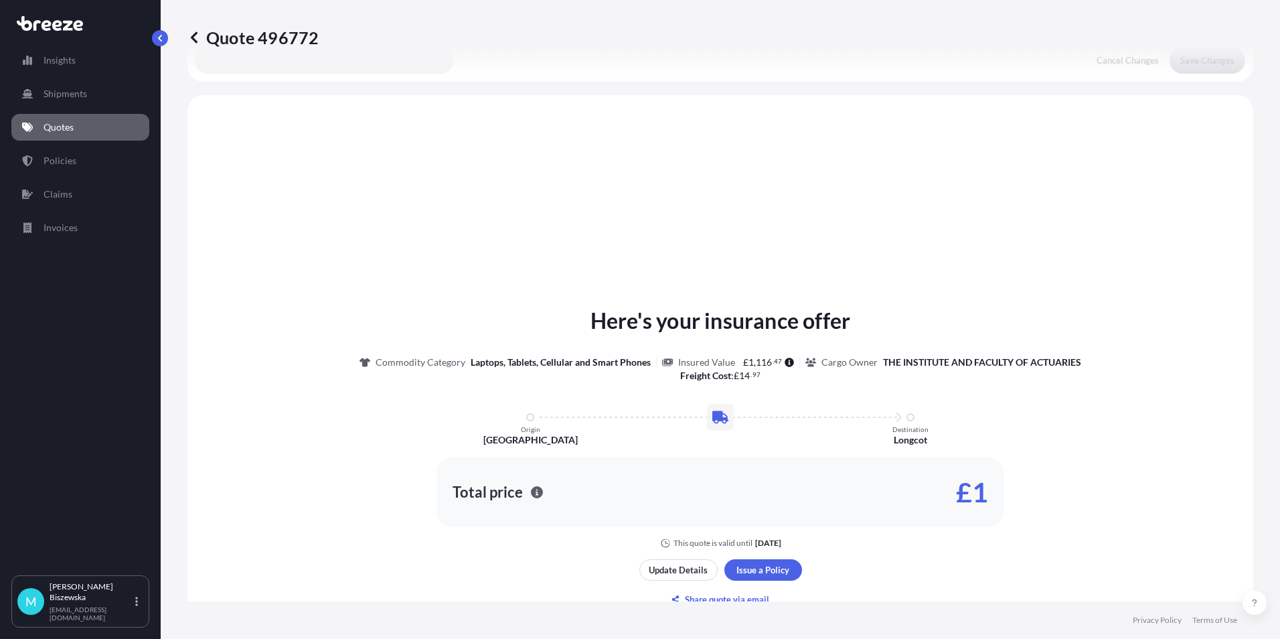
scroll to position [403, 0]
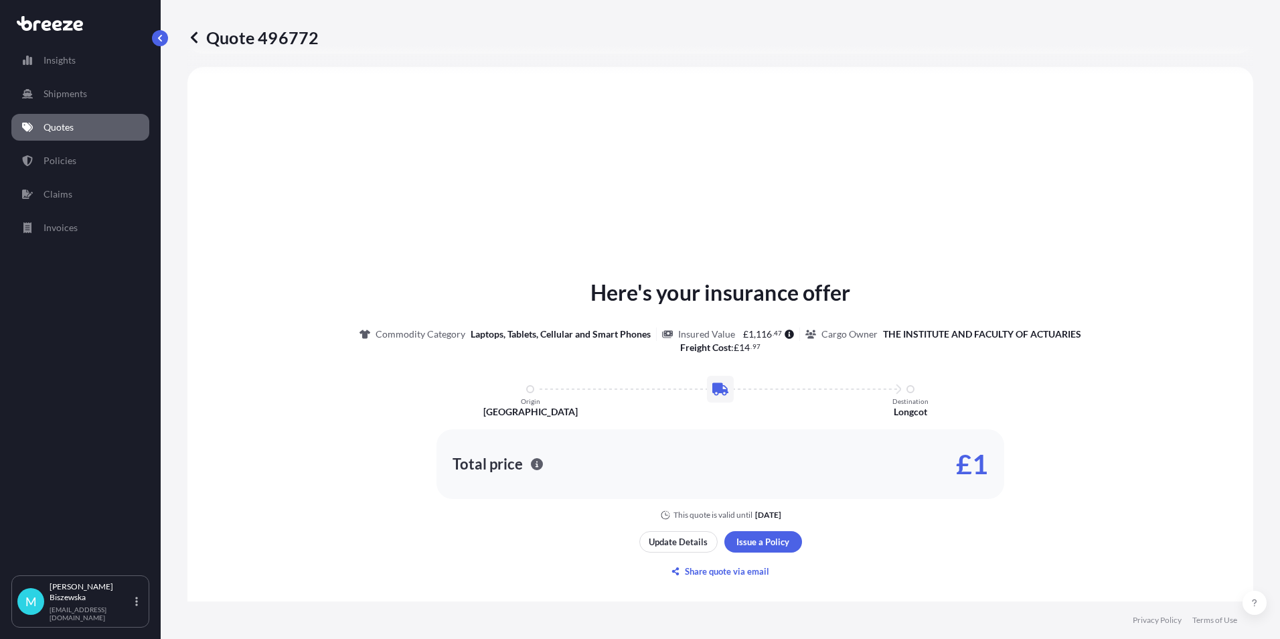
click at [748, 522] on div "Here's your insurance offer Commodity Category Laptops, Tablets, Cellular and S…" at bounding box center [720, 429] width 1028 height 687
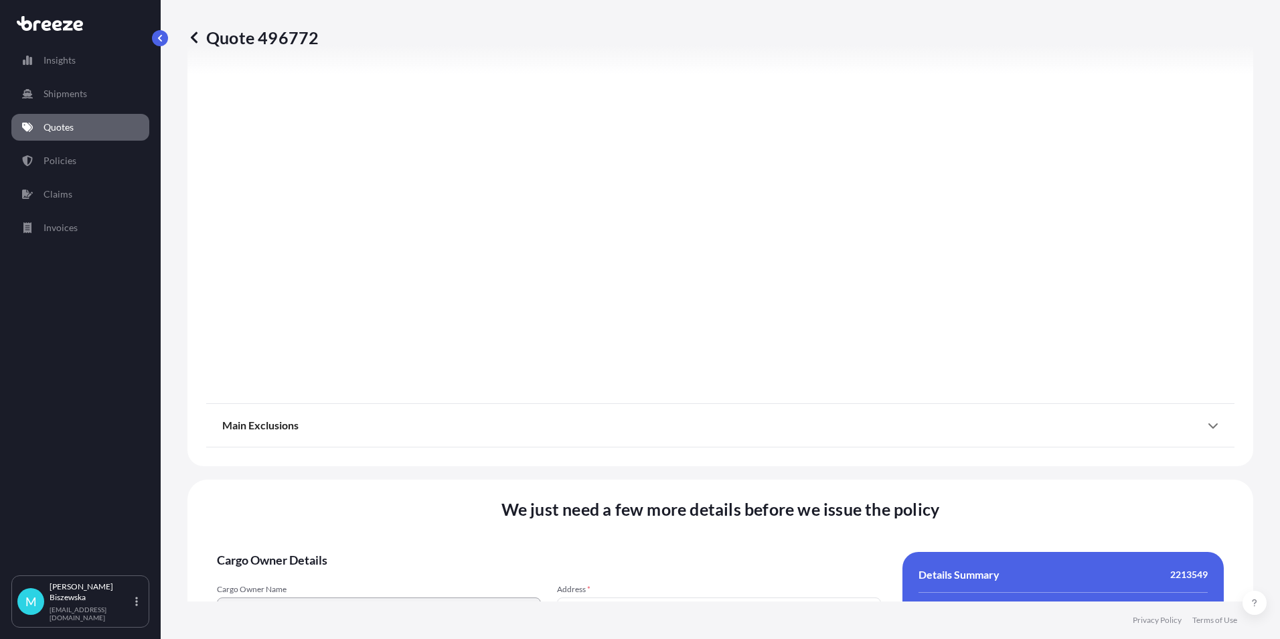
scroll to position [1486, 0]
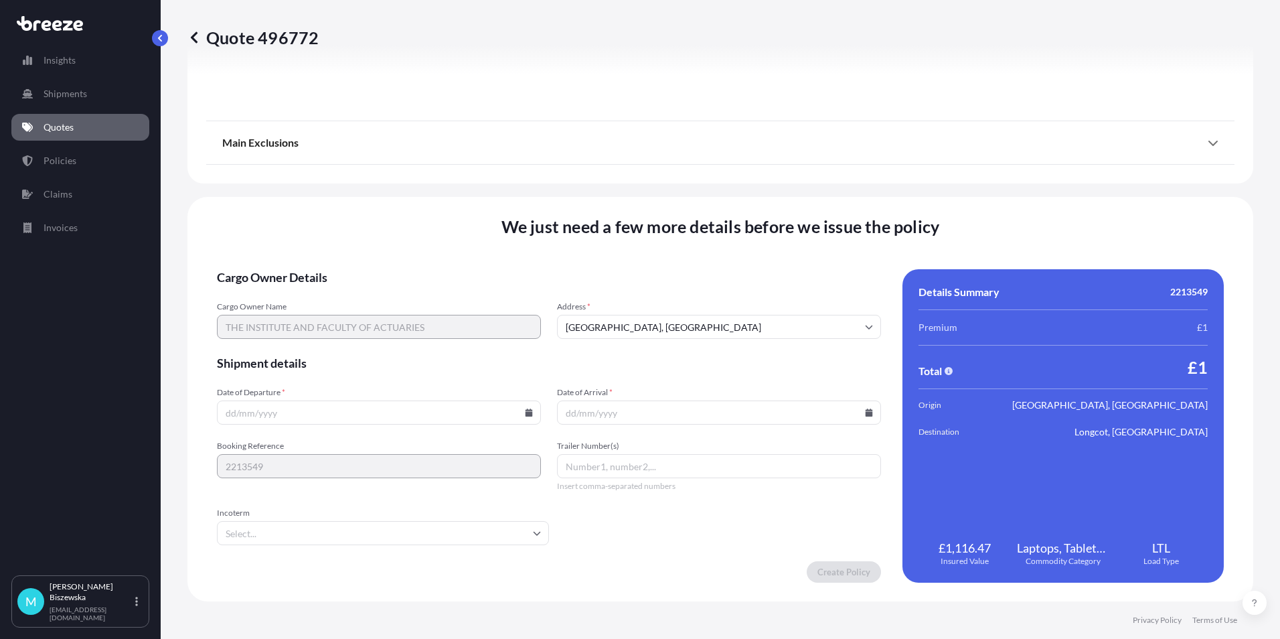
click at [529, 410] on icon at bounding box center [529, 412] width 7 height 8
click at [374, 293] on button "14" at bounding box center [377, 293] width 21 height 21
type input "[DATE]"
click at [866, 410] on icon at bounding box center [869, 412] width 7 height 8
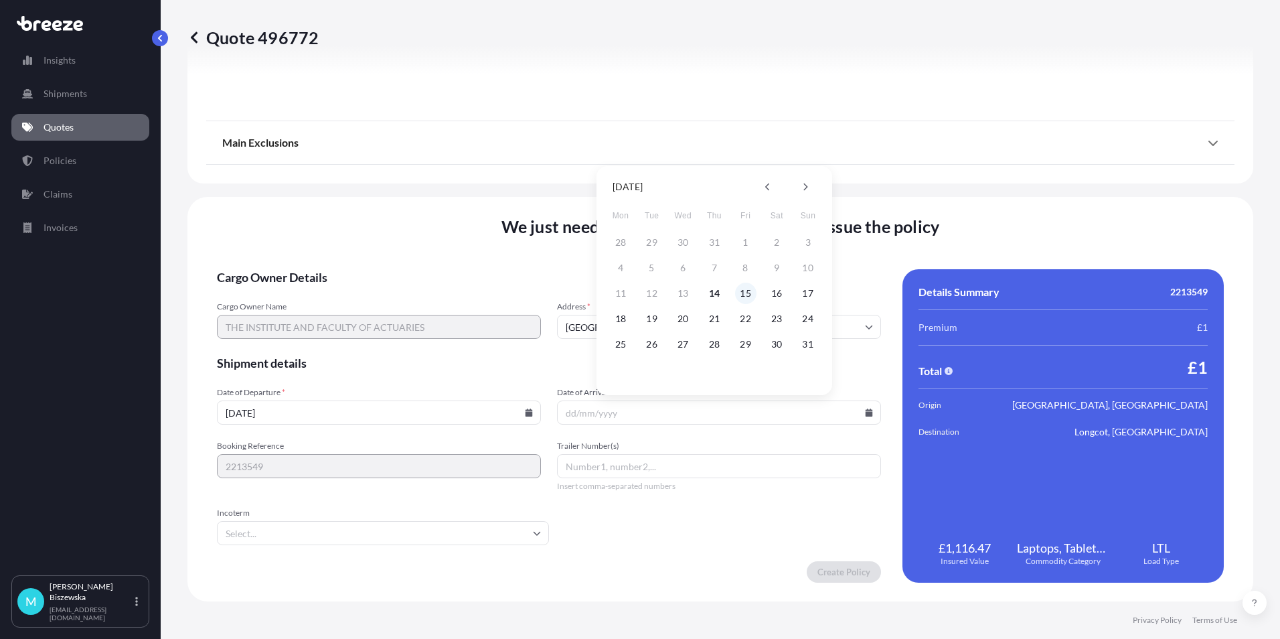
click at [747, 289] on button "15" at bounding box center [745, 293] width 21 height 21
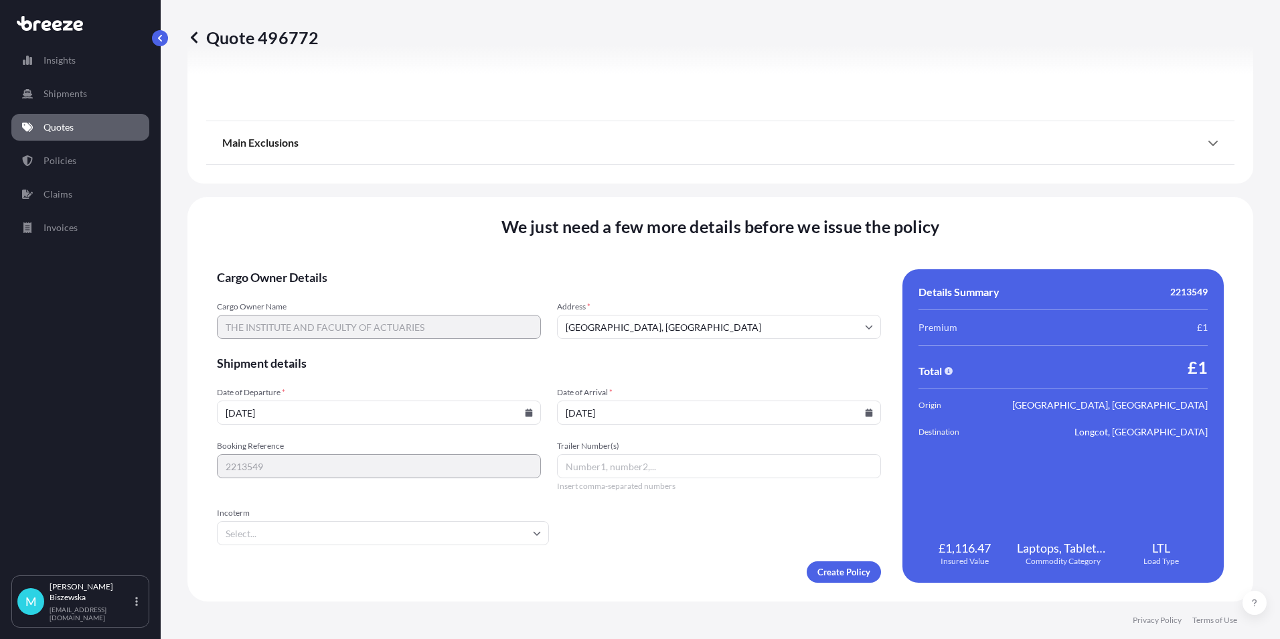
type input "[DATE]"
click at [664, 548] on form "Cargo Owner Details Cargo Owner Name THE INSTITUTE AND FACULTY OF ACTUARIES Add…" at bounding box center [549, 425] width 664 height 313
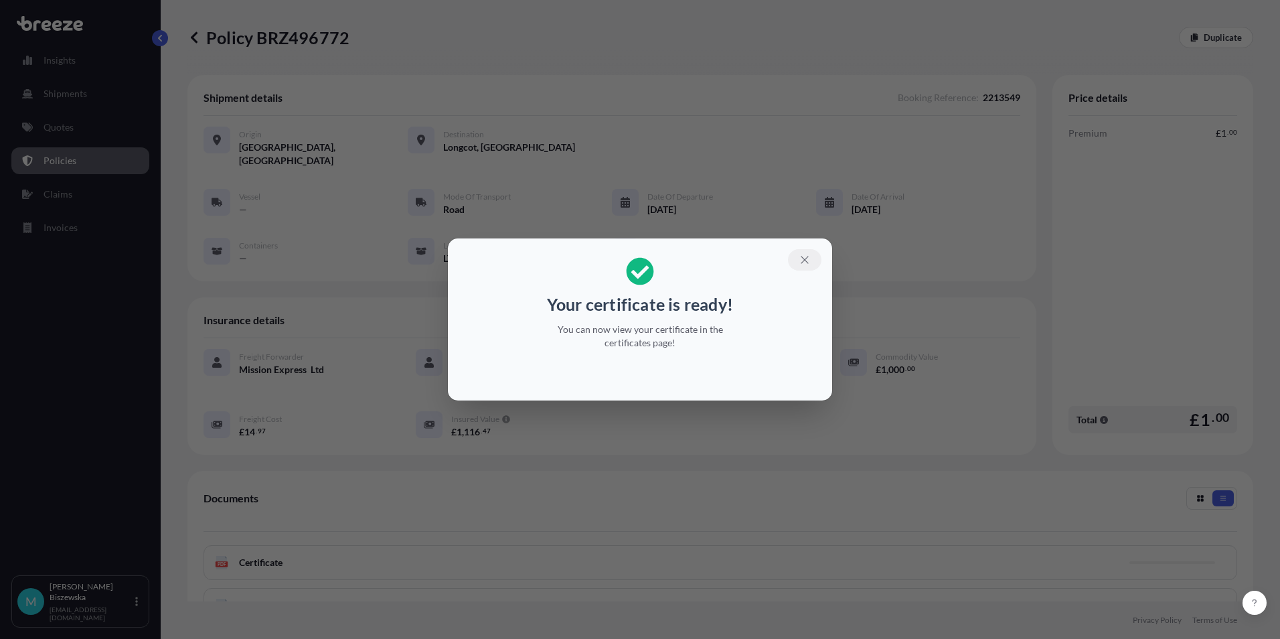
click at [809, 257] on icon "button" at bounding box center [805, 260] width 12 height 12
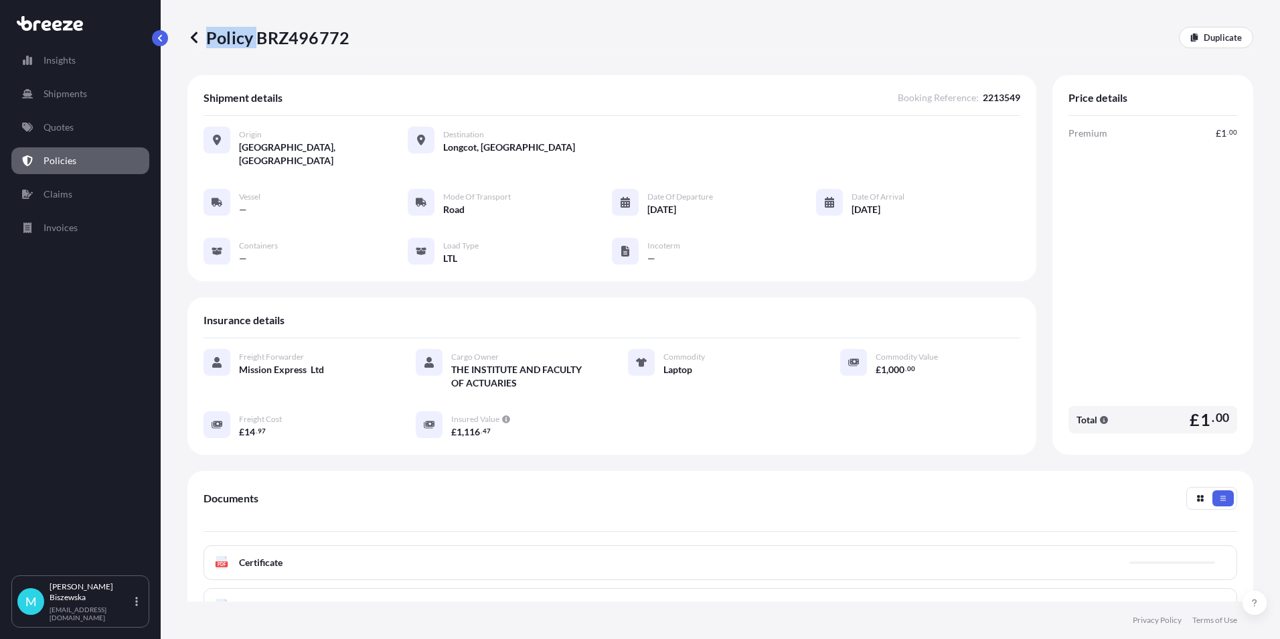
drag, startPoint x: 258, startPoint y: 35, endPoint x: 347, endPoint y: 37, distance: 89.1
click at [347, 37] on p "Policy BRZ496772" at bounding box center [268, 37] width 162 height 21
drag, startPoint x: 347, startPoint y: 37, endPoint x: 265, endPoint y: 54, distance: 84.2
click at [265, 54] on div "Policy BRZ496772 Duplicate" at bounding box center [720, 37] width 1066 height 75
drag, startPoint x: 259, startPoint y: 41, endPoint x: 345, endPoint y: 40, distance: 86.4
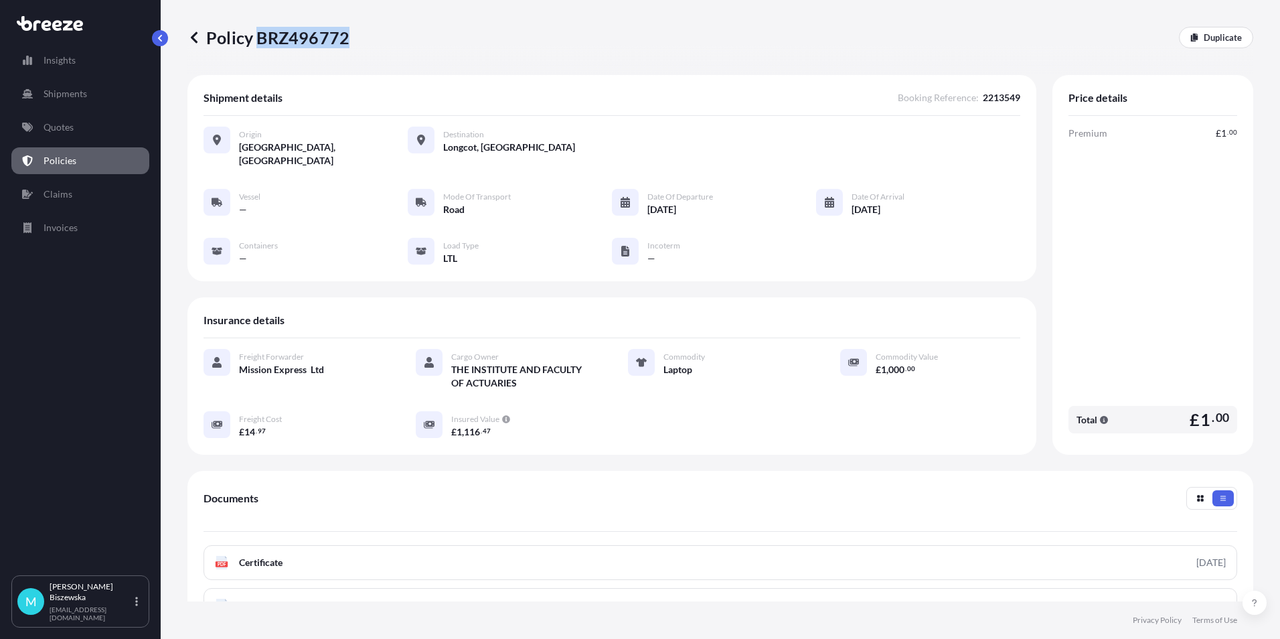
click at [345, 40] on p "Policy BRZ496772" at bounding box center [268, 37] width 162 height 21
drag, startPoint x: 345, startPoint y: 40, endPoint x: 317, endPoint y: 32, distance: 29.7
copy p "BRZ496772"
click at [58, 126] on p "Quotes" at bounding box center [59, 127] width 30 height 13
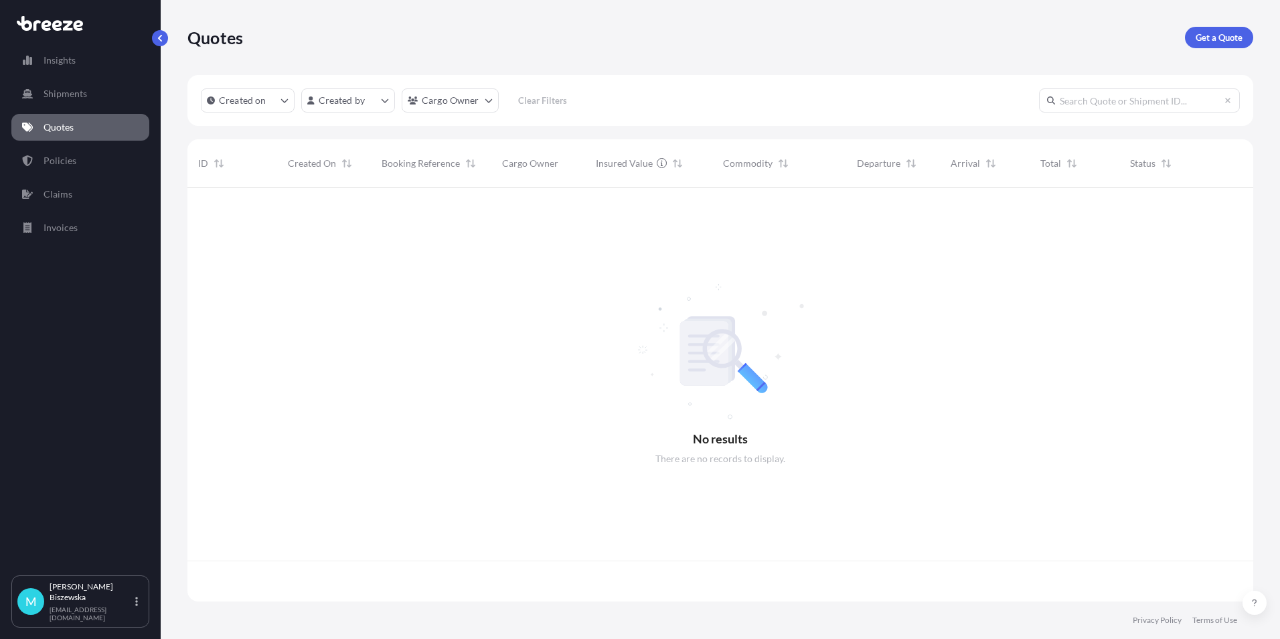
scroll to position [411, 1056]
click at [1209, 37] on p "Get a Quote" at bounding box center [1219, 37] width 47 height 13
select select "Sea"
select select "1"
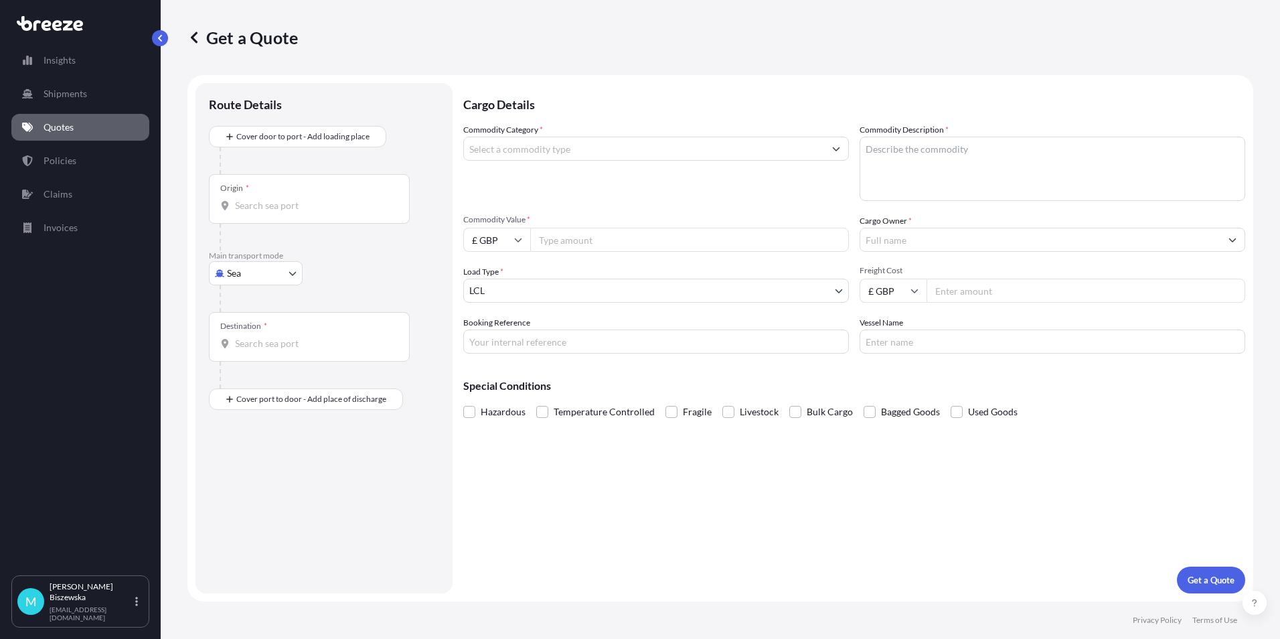
click at [260, 277] on body "Insights Shipments Quotes Policies Claims Invoices M [PERSON_NAME] [PERSON_NAME…" at bounding box center [640, 319] width 1280 height 639
click at [253, 352] on span "Road" at bounding box center [244, 356] width 21 height 13
select select "Road"
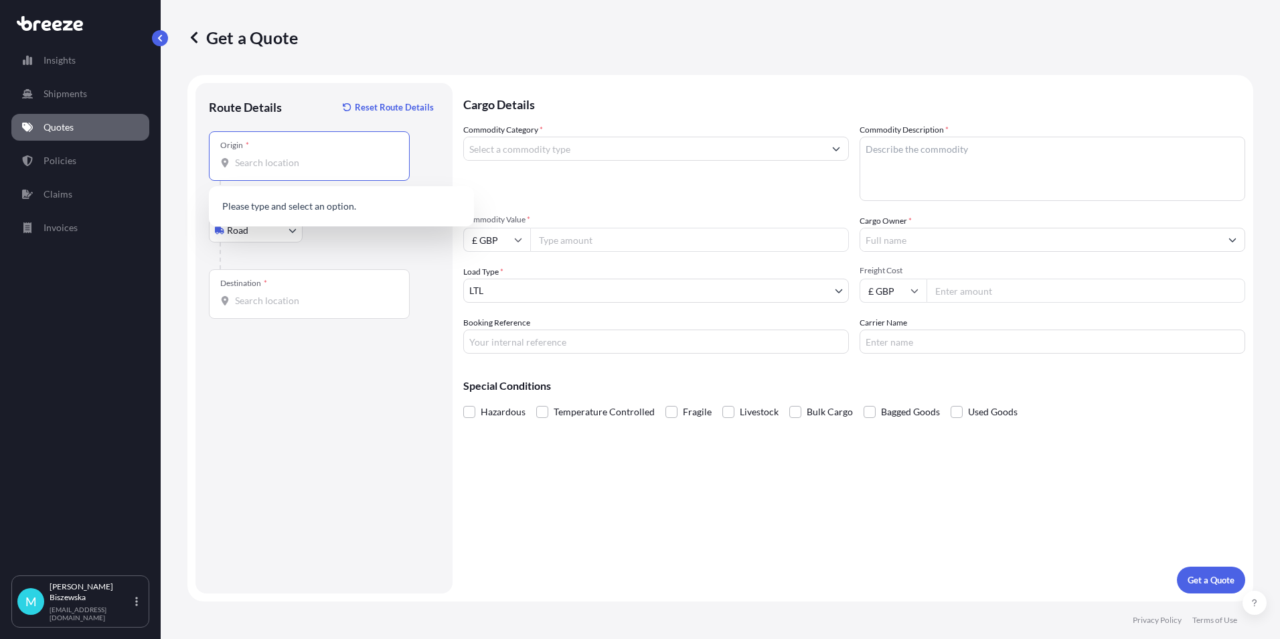
click at [283, 162] on input "Origin *" at bounding box center [314, 162] width 158 height 13
paste input "WC2A 1AN"
click at [348, 237] on div "Road Sea Air Road Rail" at bounding box center [324, 230] width 230 height 24
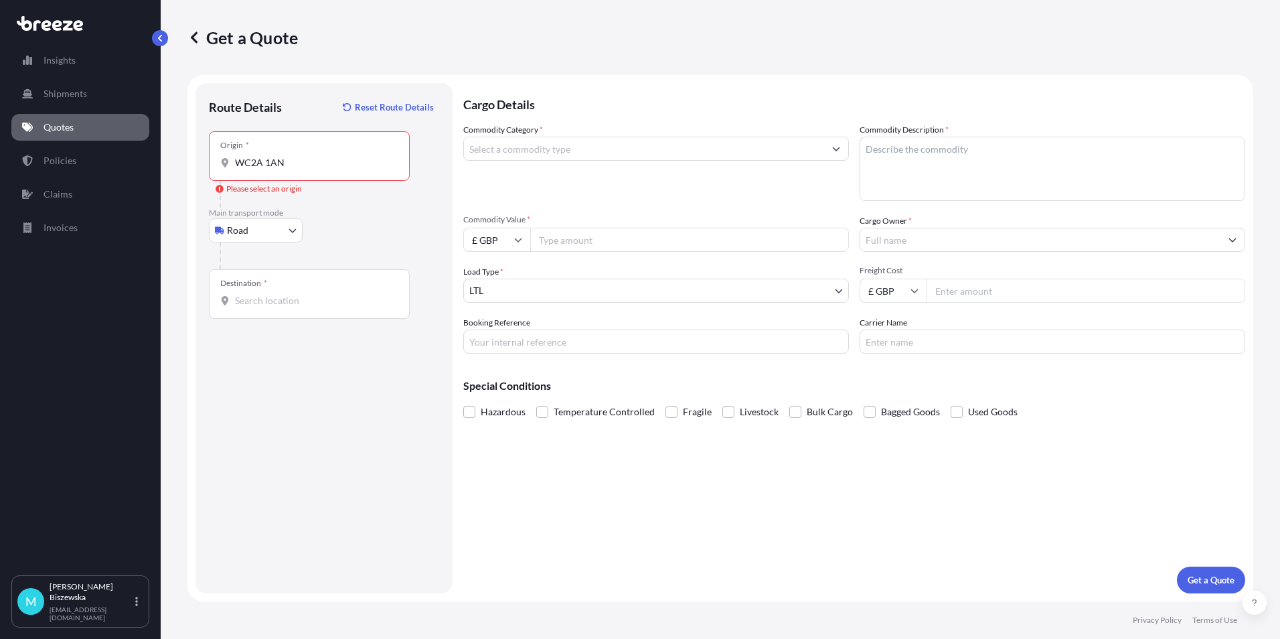
click at [301, 160] on input "WC2A 1AN" at bounding box center [314, 162] width 158 height 13
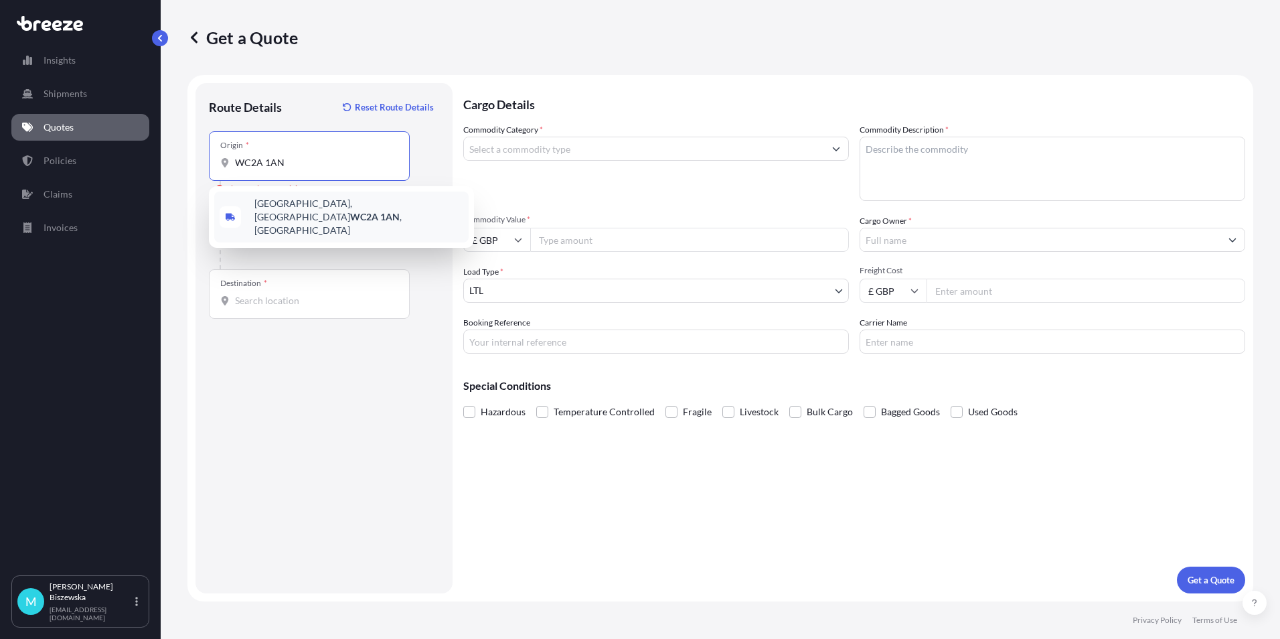
click at [314, 212] on span "[STREET_ADDRESS]" at bounding box center [358, 217] width 209 height 40
type input "[STREET_ADDRESS]"
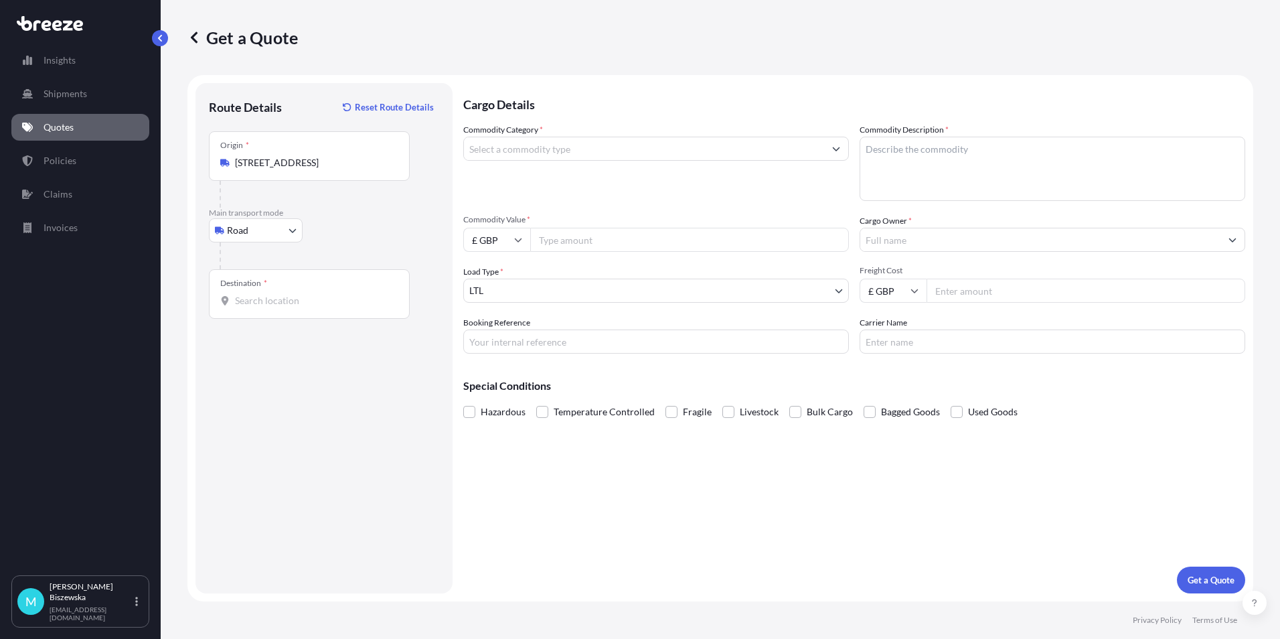
click at [332, 227] on div "Road Sea Air Road Rail" at bounding box center [324, 230] width 230 height 24
click at [247, 301] on input "Destination *" at bounding box center [314, 300] width 158 height 13
paste input "SO14 3LP"
type input "Southampton SO14 3LP, [GEOGRAPHIC_DATA]"
click at [583, 512] on div "Cargo Details Commodity Category * Commodity Description * Commodity Value * £ …" at bounding box center [854, 338] width 782 height 510
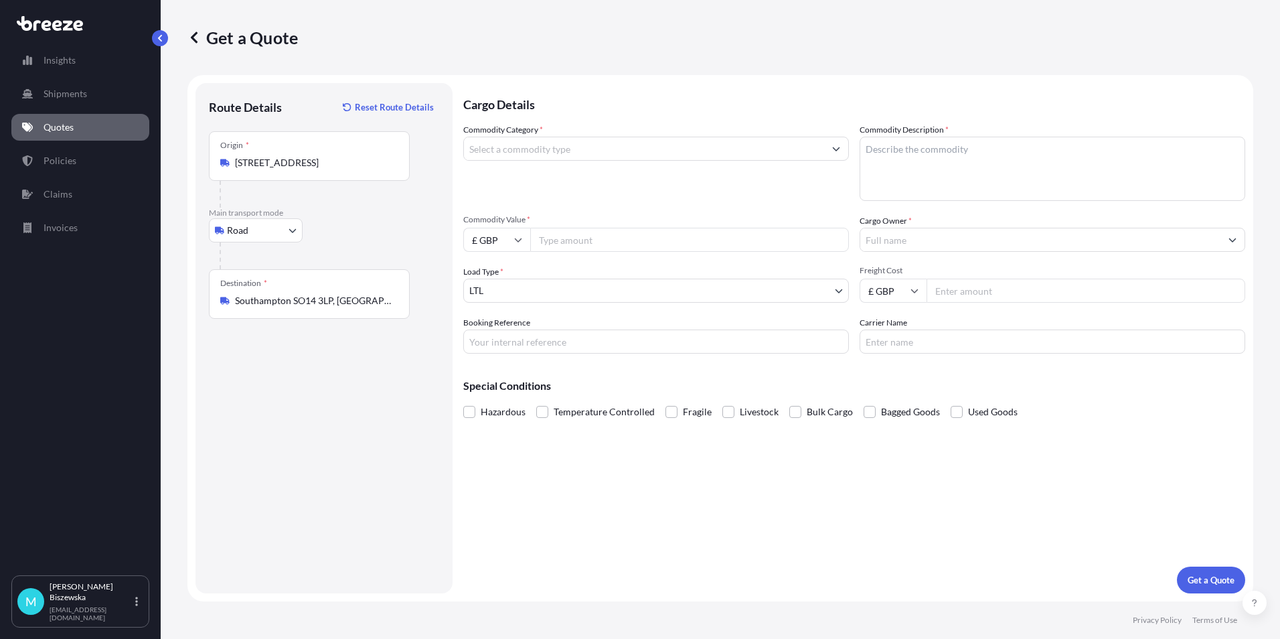
click at [548, 147] on input "Commodity Category *" at bounding box center [644, 149] width 360 height 24
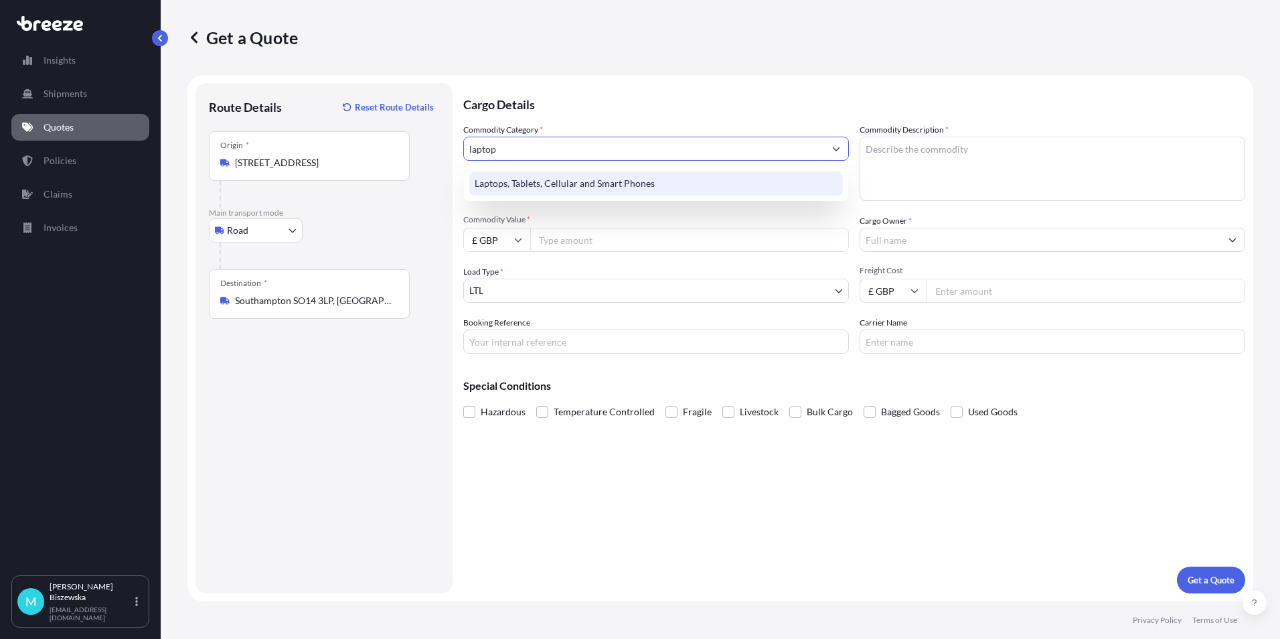
click at [556, 179] on div "Laptops, Tablets, Cellular and Smart Phones" at bounding box center [656, 183] width 374 height 24
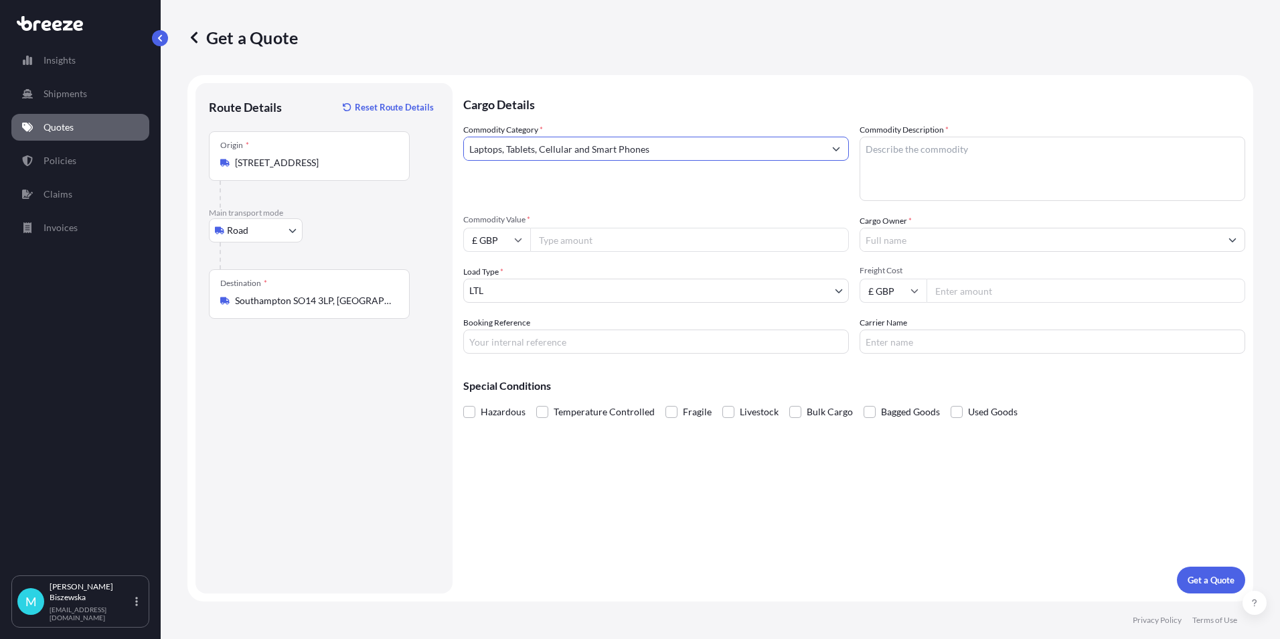
type input "Laptops, Tablets, Cellular and Smart Phones"
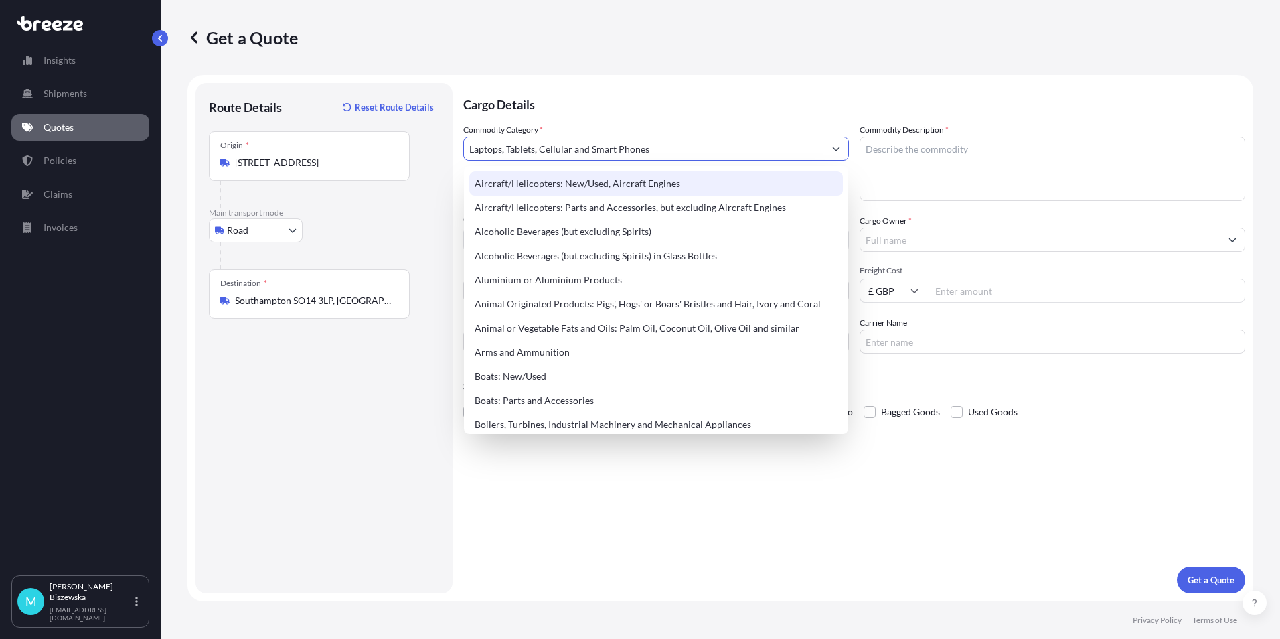
click at [576, 100] on p "Cargo Details" at bounding box center [854, 103] width 782 height 40
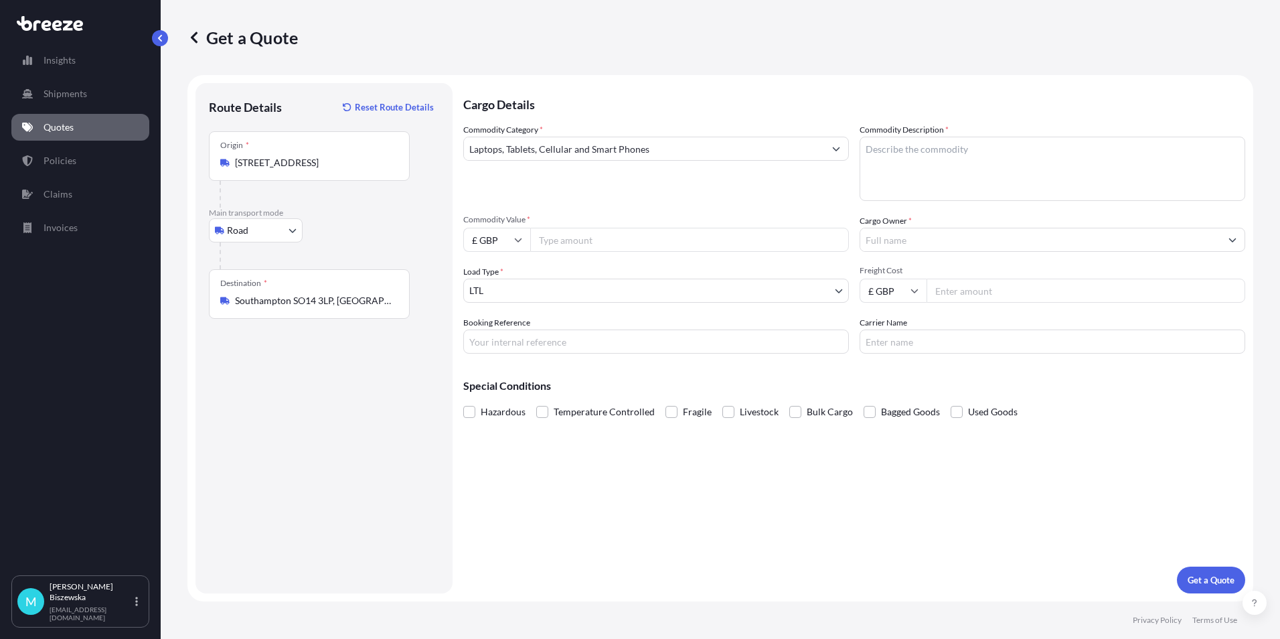
click at [573, 242] on input "Commodity Value *" at bounding box center [689, 240] width 319 height 24
type input "1200"
click at [597, 192] on div "Commodity Category * Laptops, Tablets, Cellular and Smart Phones" at bounding box center [656, 162] width 386 height 78
click at [504, 346] on input "Booking Reference" at bounding box center [656, 341] width 386 height 24
paste input "2214370"
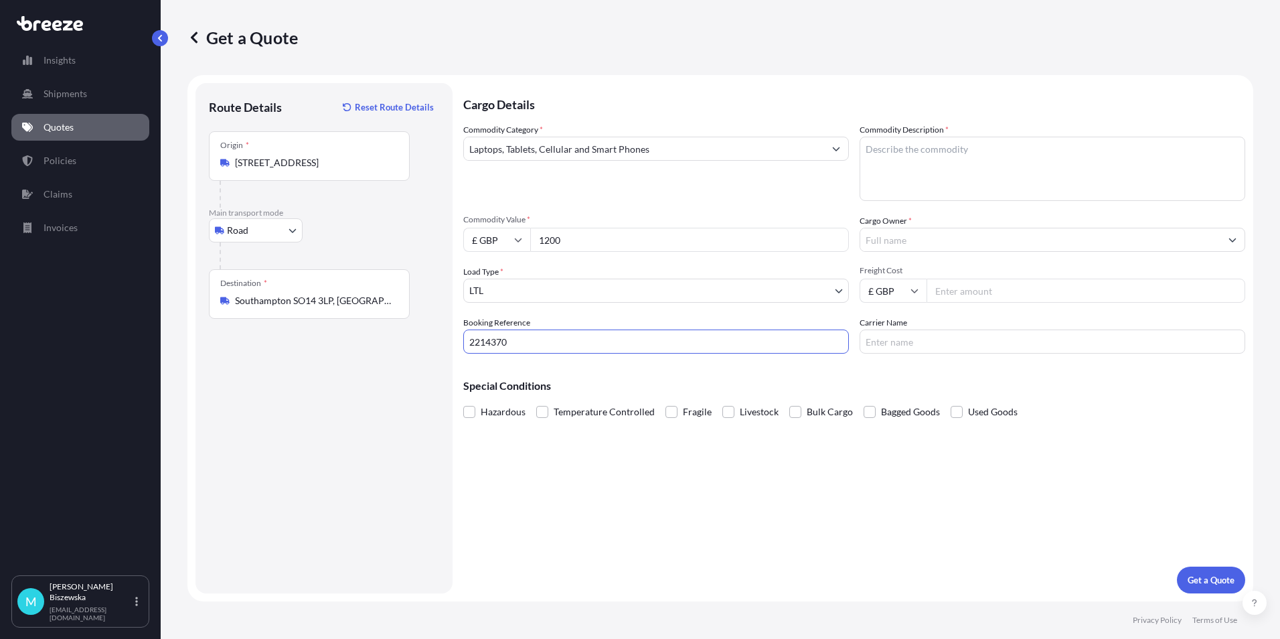
type input "2214370"
click at [568, 479] on div "Cargo Details Commodity Category * Laptops, Tablets, Cellular and Smart Phones …" at bounding box center [854, 338] width 782 height 510
click at [879, 142] on textarea "Commodity Description *" at bounding box center [1053, 169] width 386 height 64
paste textarea "Laptop"
type textarea "Laptop"
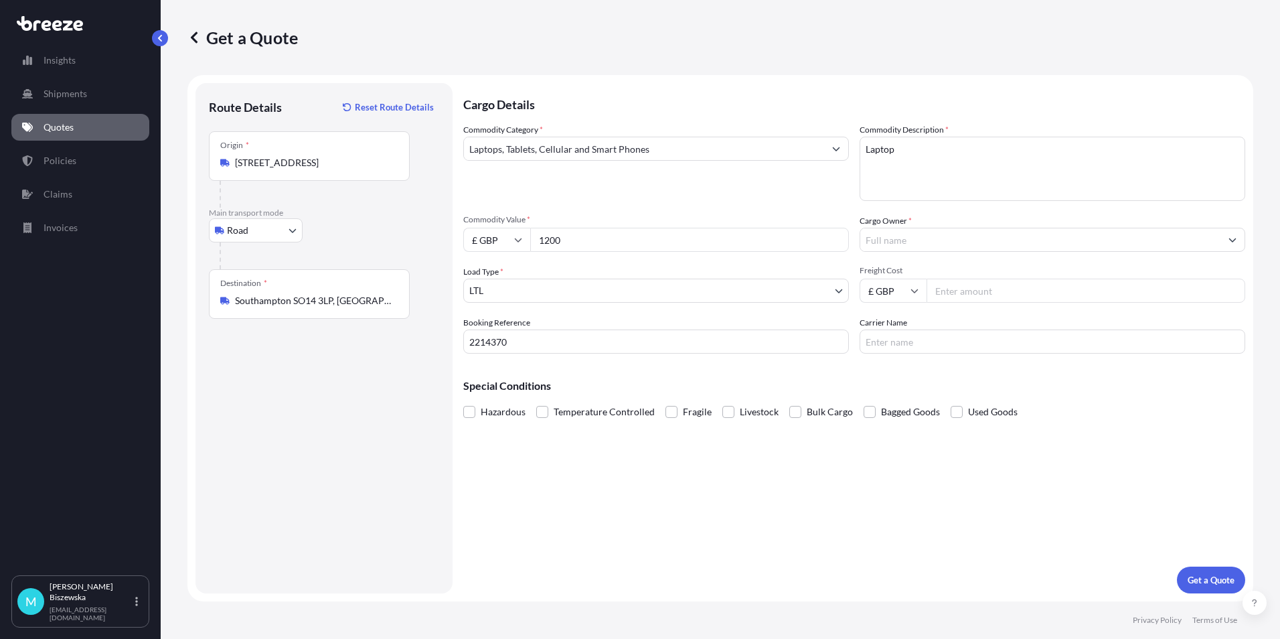
click at [793, 183] on div "Commodity Category * Laptops, Tablets, Cellular and Smart Phones" at bounding box center [656, 162] width 386 height 78
click at [884, 234] on input "Cargo Owner *" at bounding box center [1040, 240] width 360 height 24
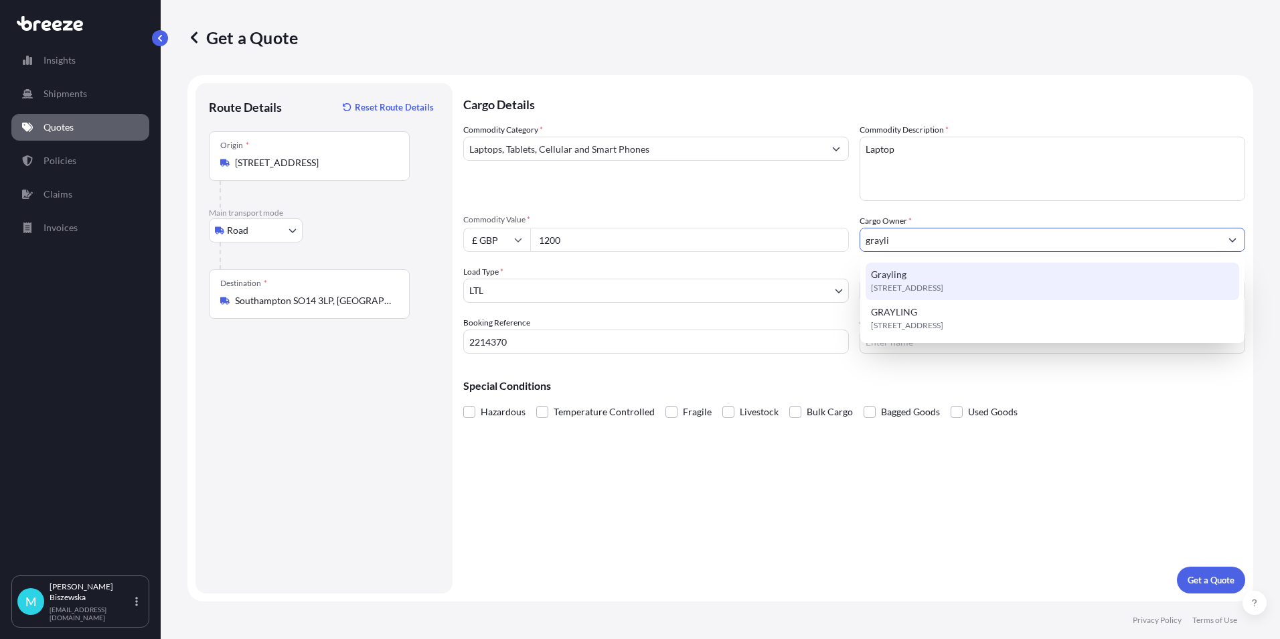
click at [915, 285] on span "[STREET_ADDRESS]" at bounding box center [907, 287] width 72 height 13
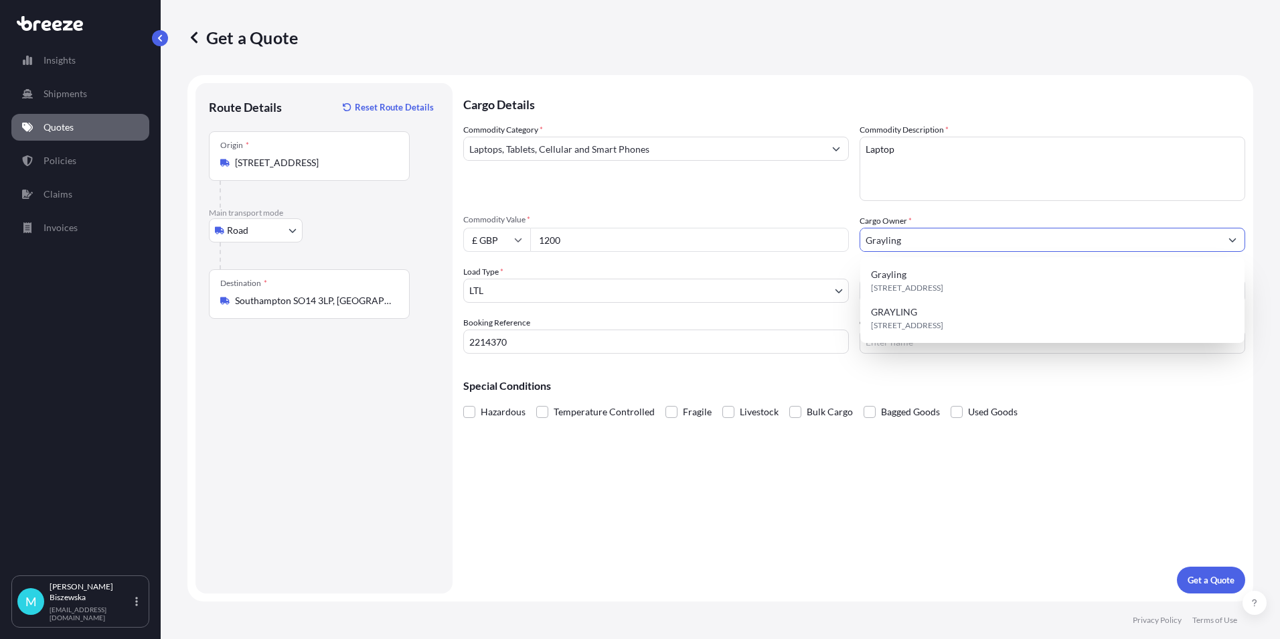
type input "Grayling"
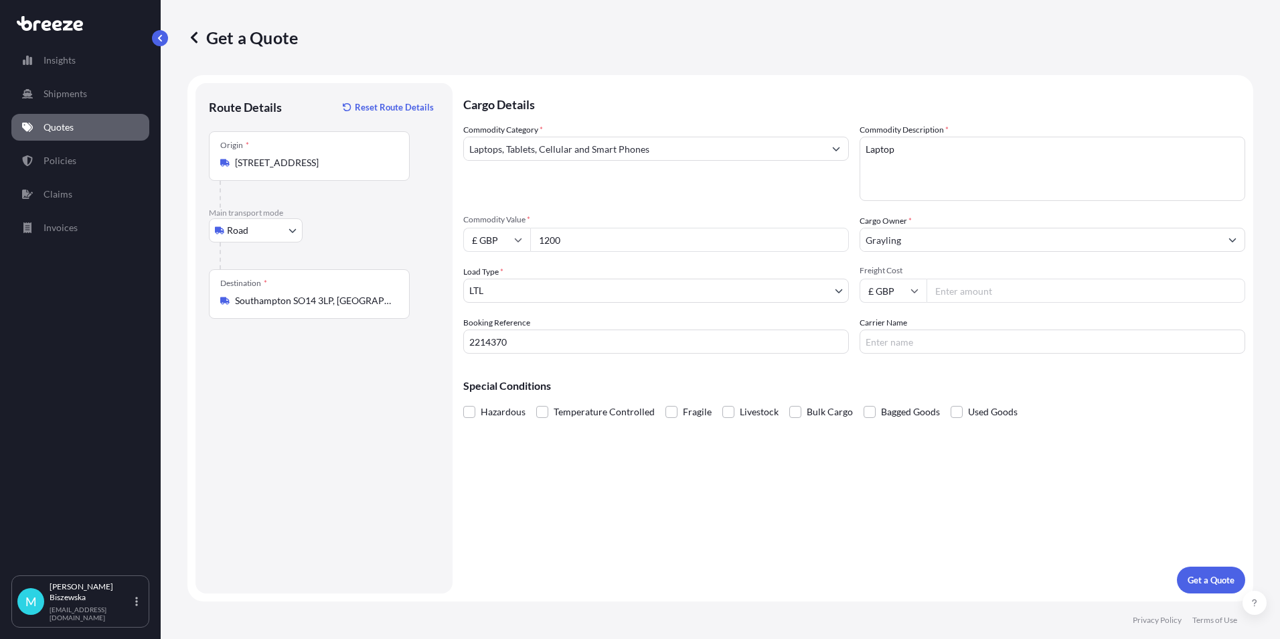
click at [813, 195] on div "Commodity Category * Laptops, Tablets, Cellular and Smart Phones" at bounding box center [656, 162] width 386 height 78
click at [968, 291] on input "Freight Cost" at bounding box center [1086, 291] width 319 height 24
type input "12.86"
click at [982, 375] on div "Special Conditions Hazardous Temperature Controlled Fragile Livestock Bulk Carg…" at bounding box center [854, 393] width 782 height 58
click at [1203, 572] on button "Get a Quote" at bounding box center [1211, 579] width 68 height 27
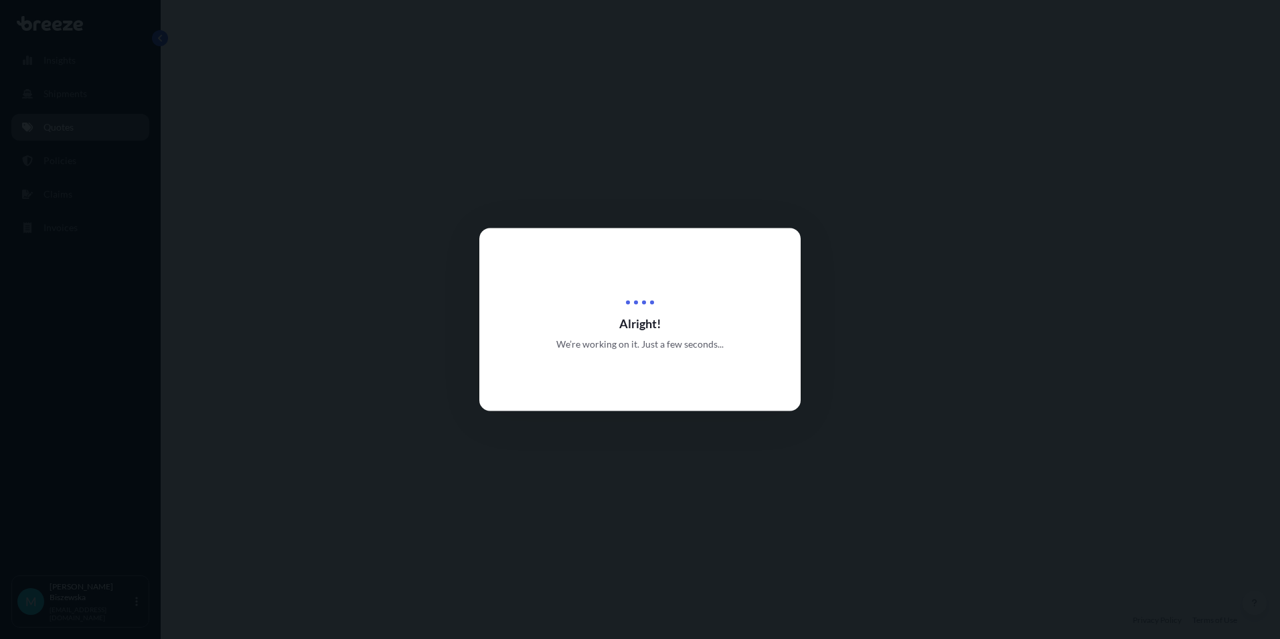
select select "Road"
select select "1"
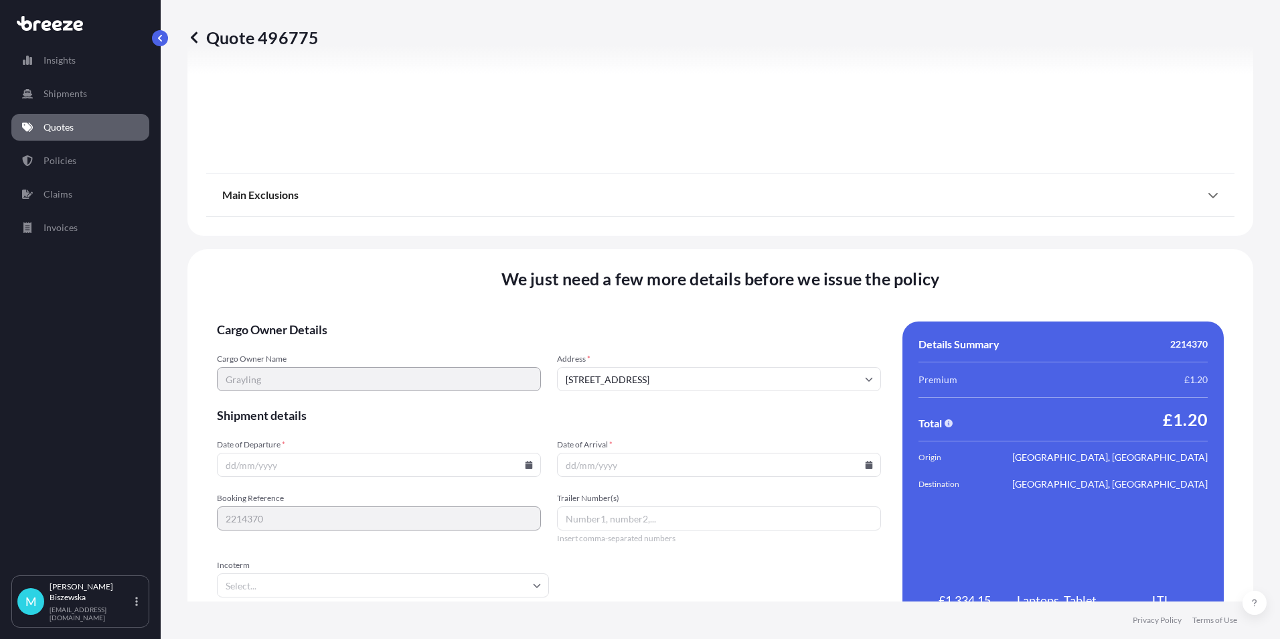
scroll to position [1486, 0]
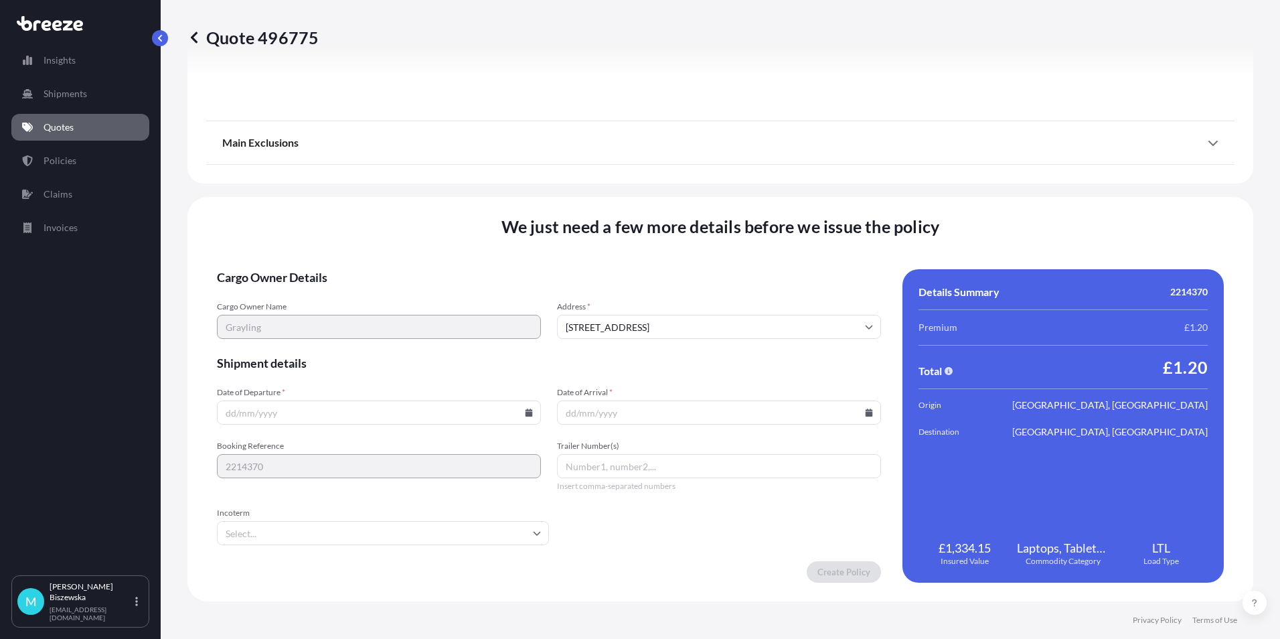
click at [526, 414] on icon at bounding box center [529, 412] width 7 height 8
click at [380, 287] on button "14" at bounding box center [377, 293] width 21 height 21
type input "[DATE]"
click at [447, 440] on form "Cargo Owner Details Cargo Owner Name Grayling Address * [GEOGRAPHIC_DATA] Shipm…" at bounding box center [549, 425] width 664 height 313
click at [866, 414] on icon at bounding box center [869, 412] width 7 height 8
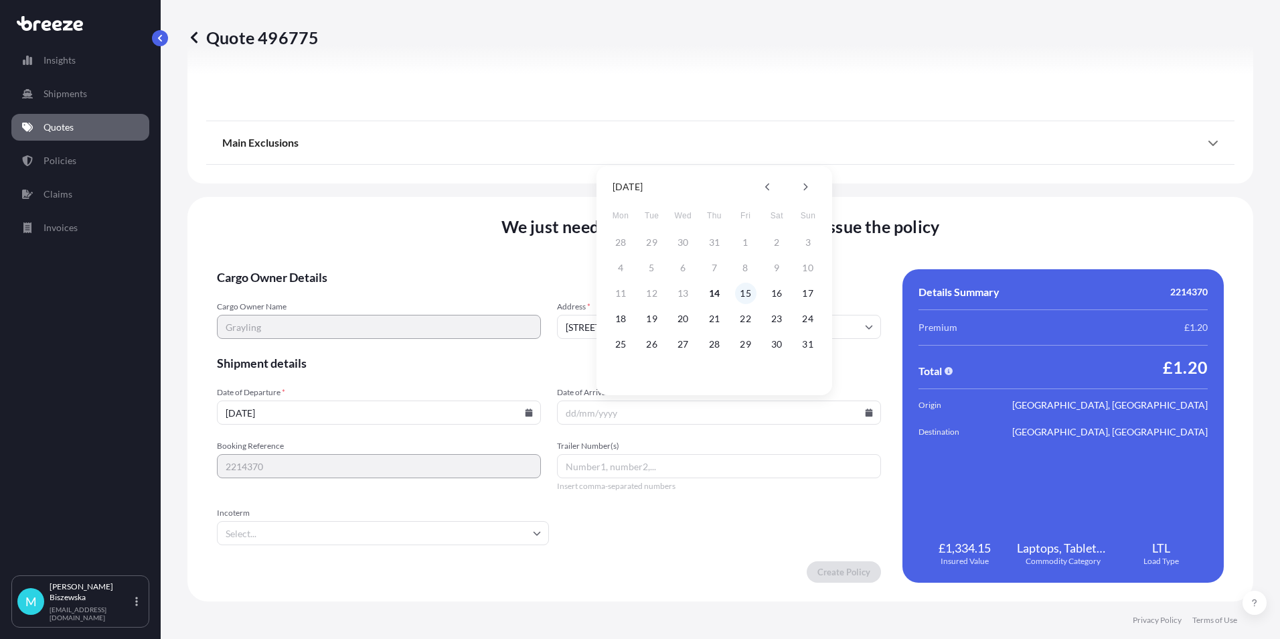
click at [741, 287] on button "15" at bounding box center [745, 293] width 21 height 21
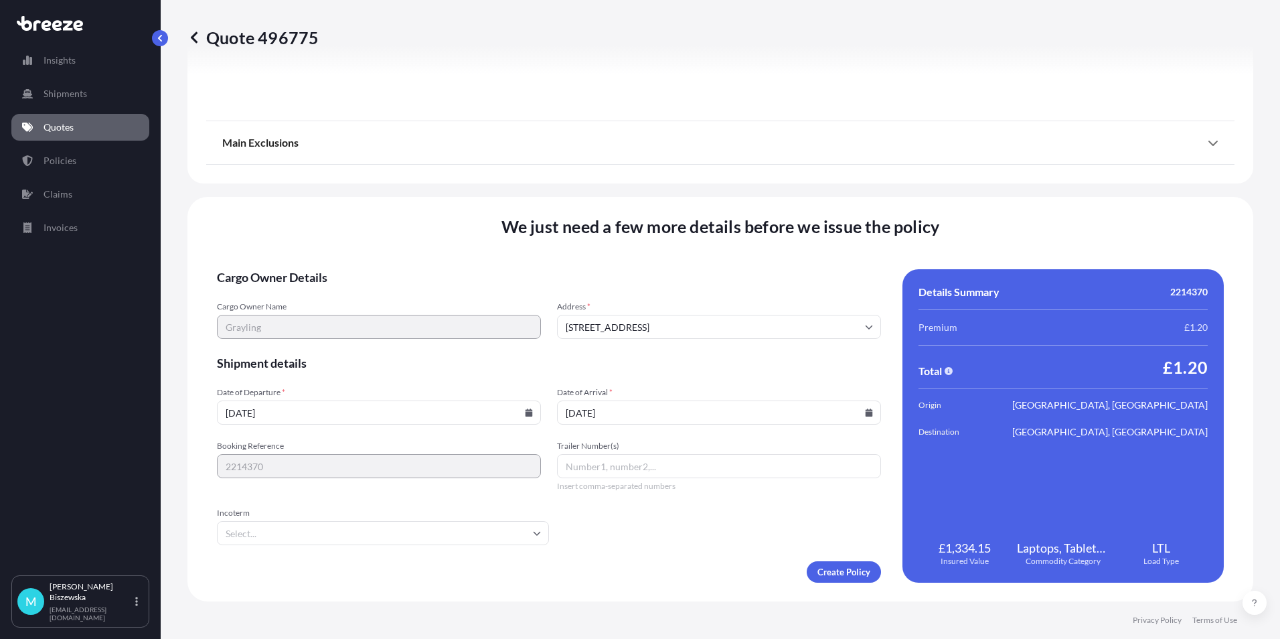
type input "[DATE]"
click at [542, 360] on span "Shipment details" at bounding box center [549, 363] width 664 height 16
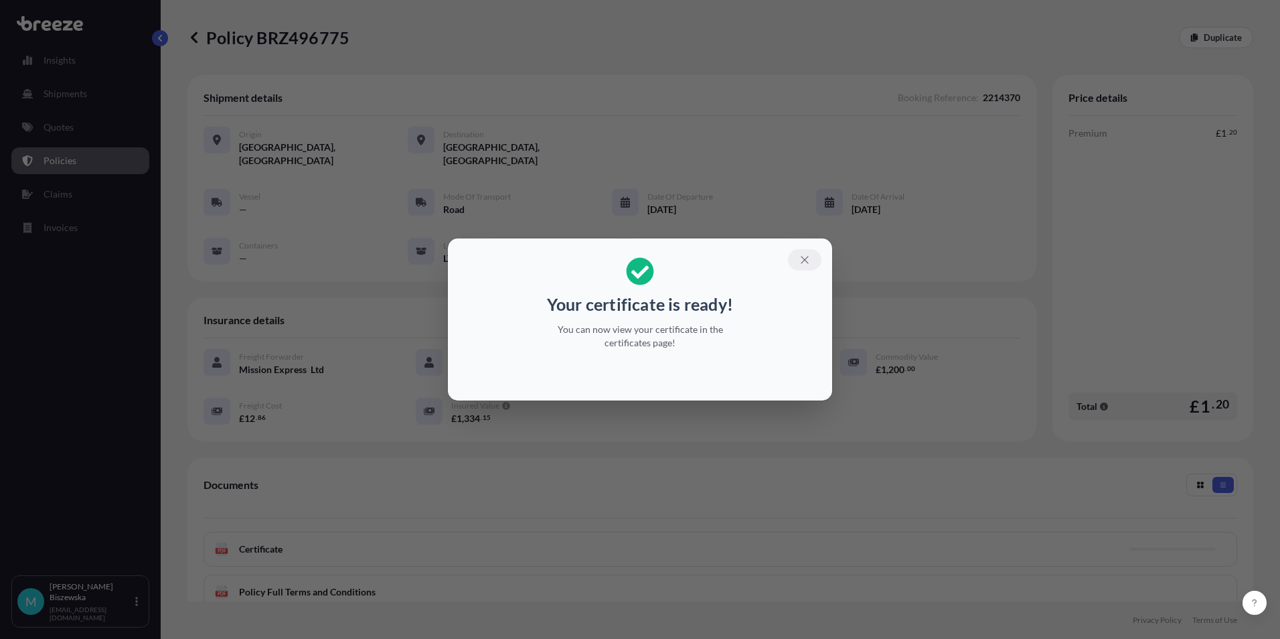
click at [811, 259] on button "button" at bounding box center [804, 259] width 33 height 21
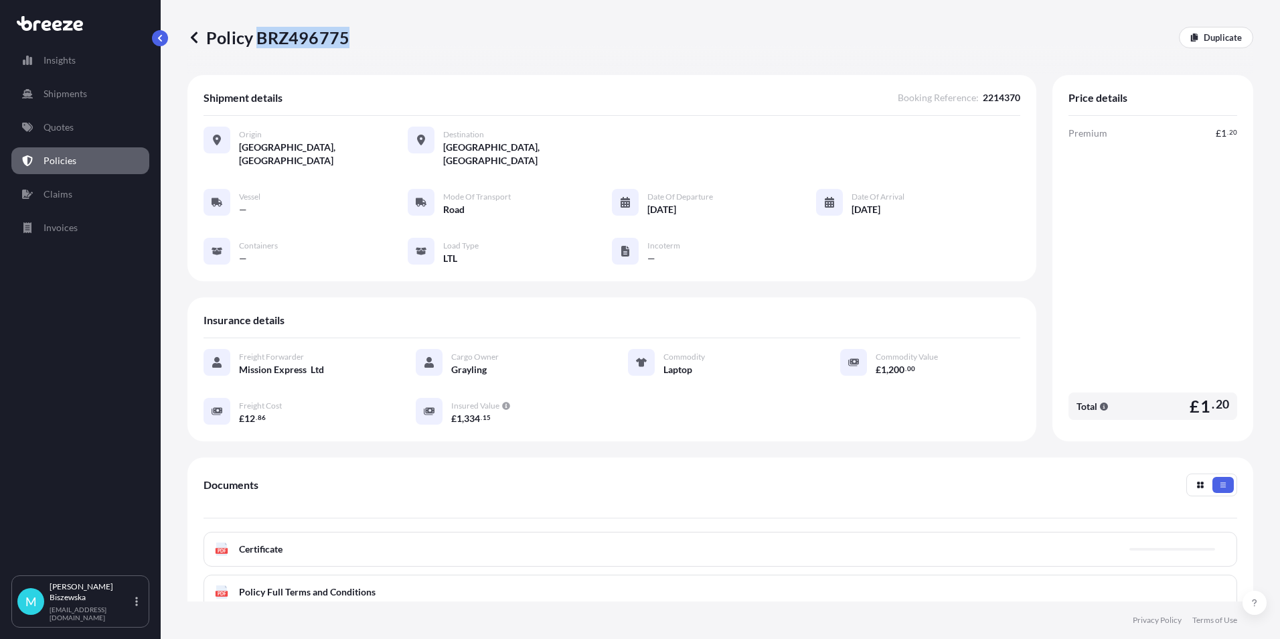
drag, startPoint x: 257, startPoint y: 38, endPoint x: 345, endPoint y: 35, distance: 87.8
click at [345, 35] on p "Policy BRZ496775" at bounding box center [268, 37] width 162 height 21
drag, startPoint x: 345, startPoint y: 35, endPoint x: 323, endPoint y: 37, distance: 21.5
copy p "BRZ496775"
